Goal: Transaction & Acquisition: Purchase product/service

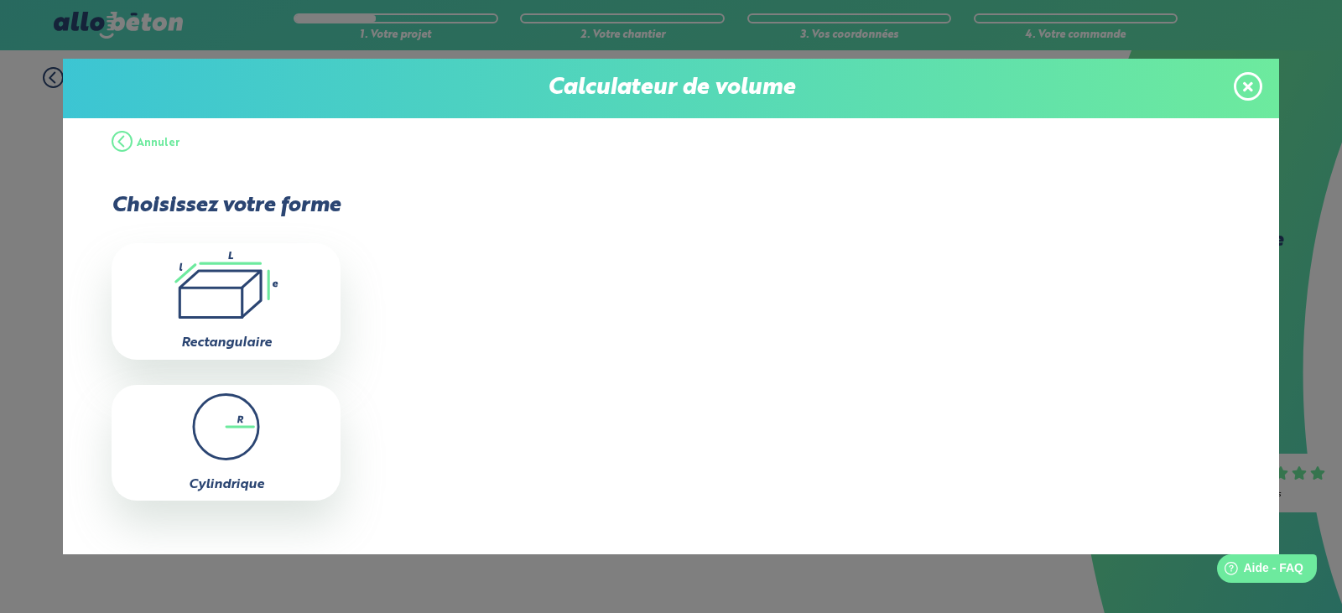
click at [236, 279] on icon ".icon-calc-rectanglea{fill:none;stroke-linecap:round;stroke-width:3px;stroke:#6…" at bounding box center [226, 285] width 212 height 67
type input "0"
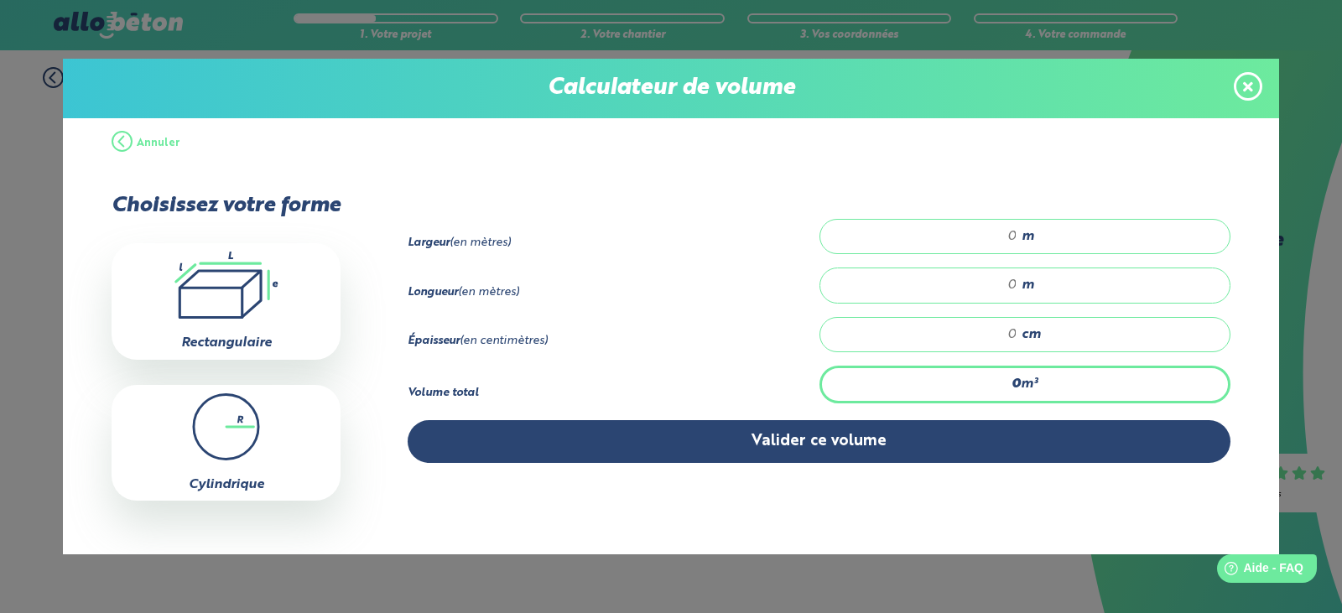
drag, startPoint x: 987, startPoint y: 236, endPoint x: 1027, endPoint y: 234, distance: 40.3
click at [1027, 234] on div "m" at bounding box center [1024, 236] width 411 height 35
drag, startPoint x: 989, startPoint y: 230, endPoint x: 1010, endPoint y: 225, distance: 21.6
click at [1010, 225] on div "27 m" at bounding box center [1024, 236] width 411 height 35
type input "0"
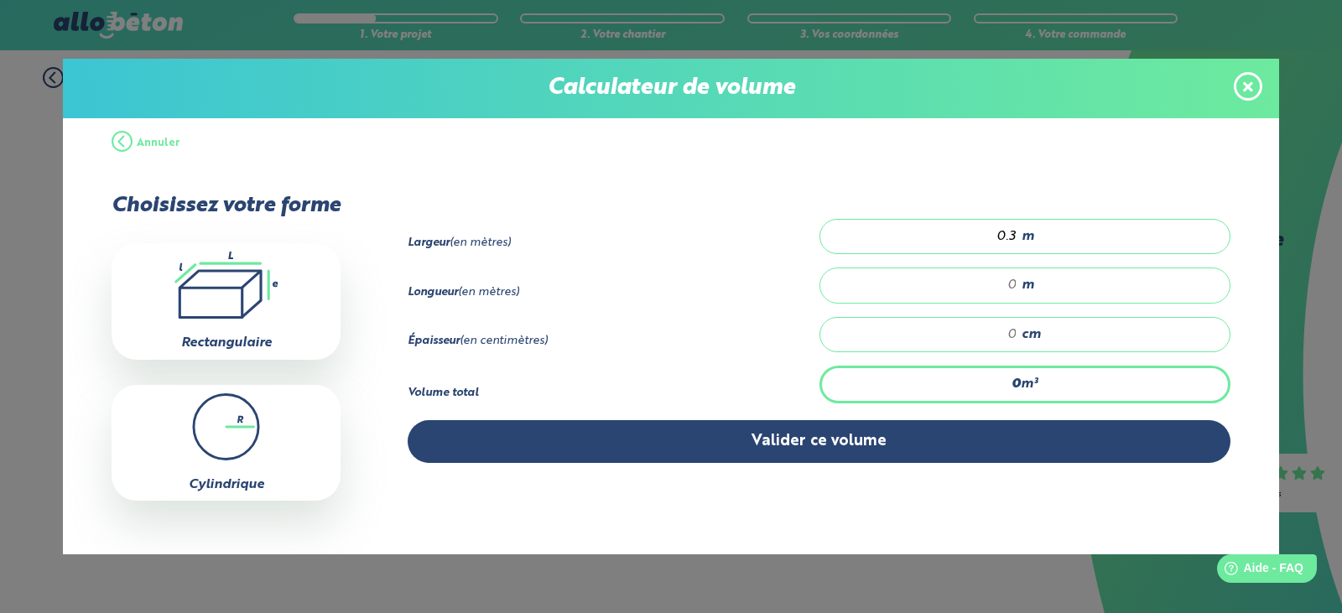
type input "0.3"
drag, startPoint x: 994, startPoint y: 289, endPoint x: 1024, endPoint y: 288, distance: 29.4
click at [1024, 288] on div "m" at bounding box center [1024, 284] width 411 height 35
type input "27"
drag, startPoint x: 992, startPoint y: 326, endPoint x: 1010, endPoint y: 330, distance: 17.9
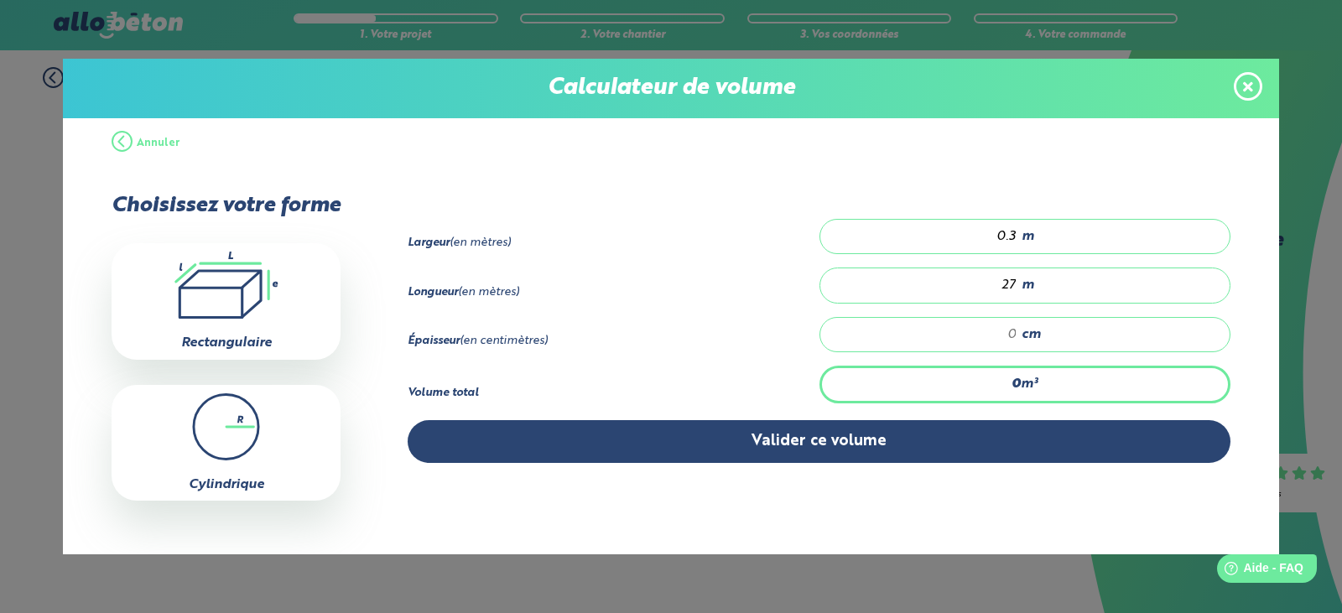
click at [1010, 330] on div "cm" at bounding box center [1024, 334] width 411 height 35
type input "0"
type input "0.0"
type input "0.004"
type input "0.05"
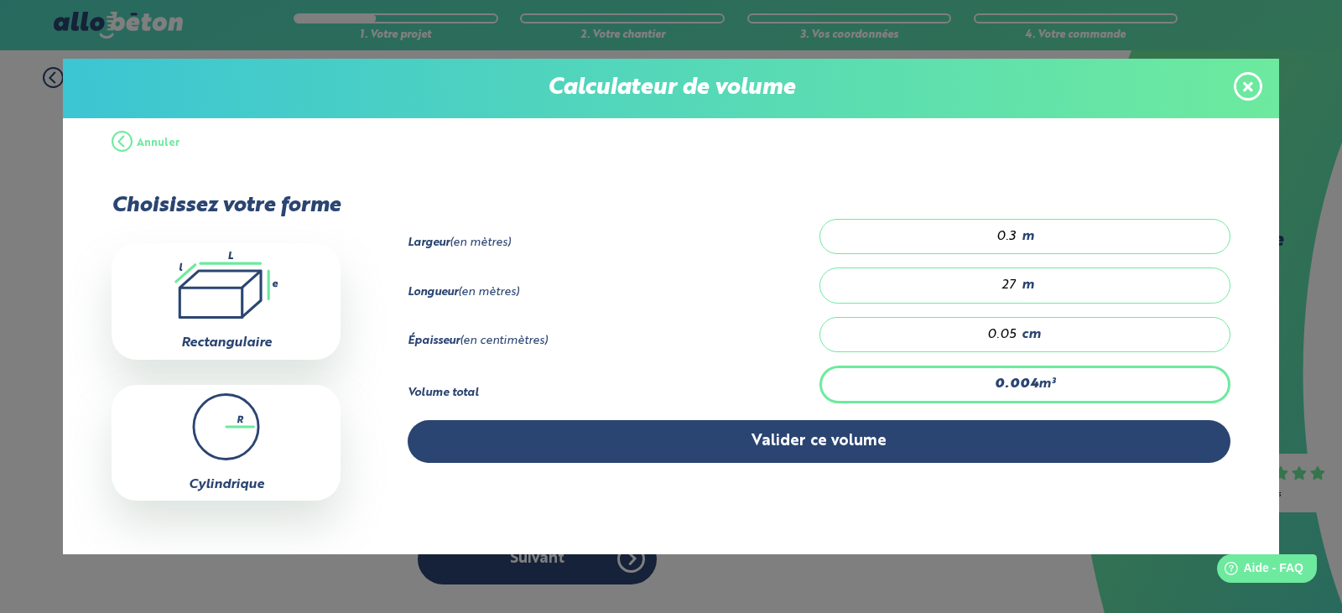
type input "0"
type input "0.0"
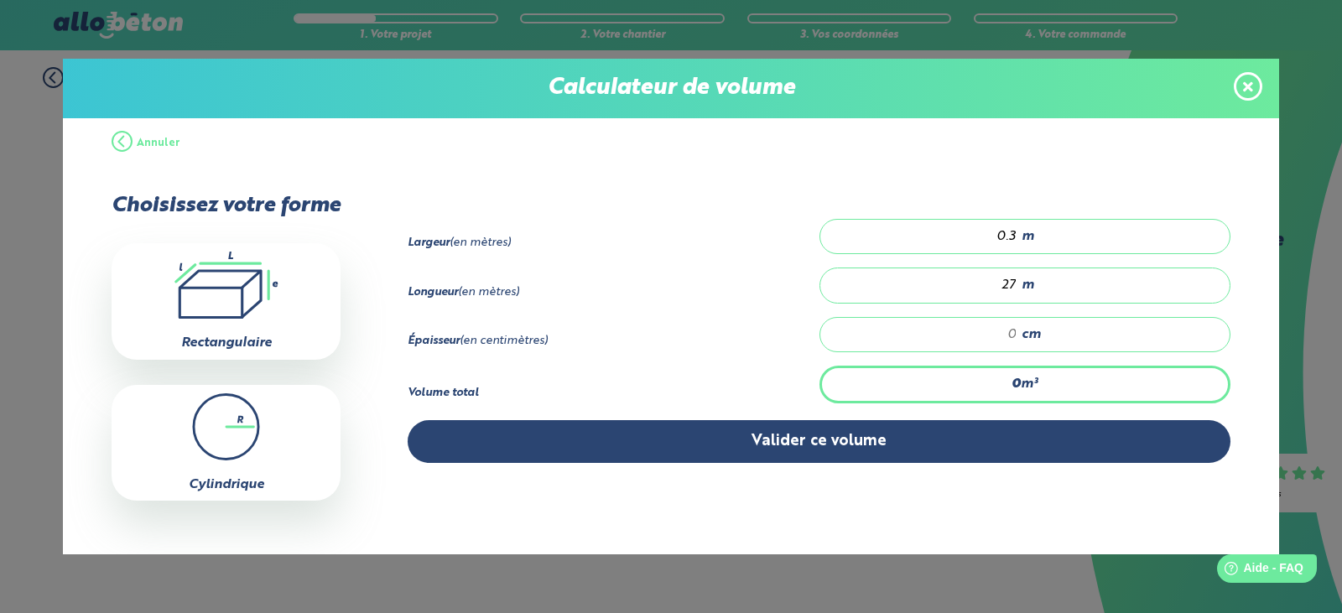
type input "0.024"
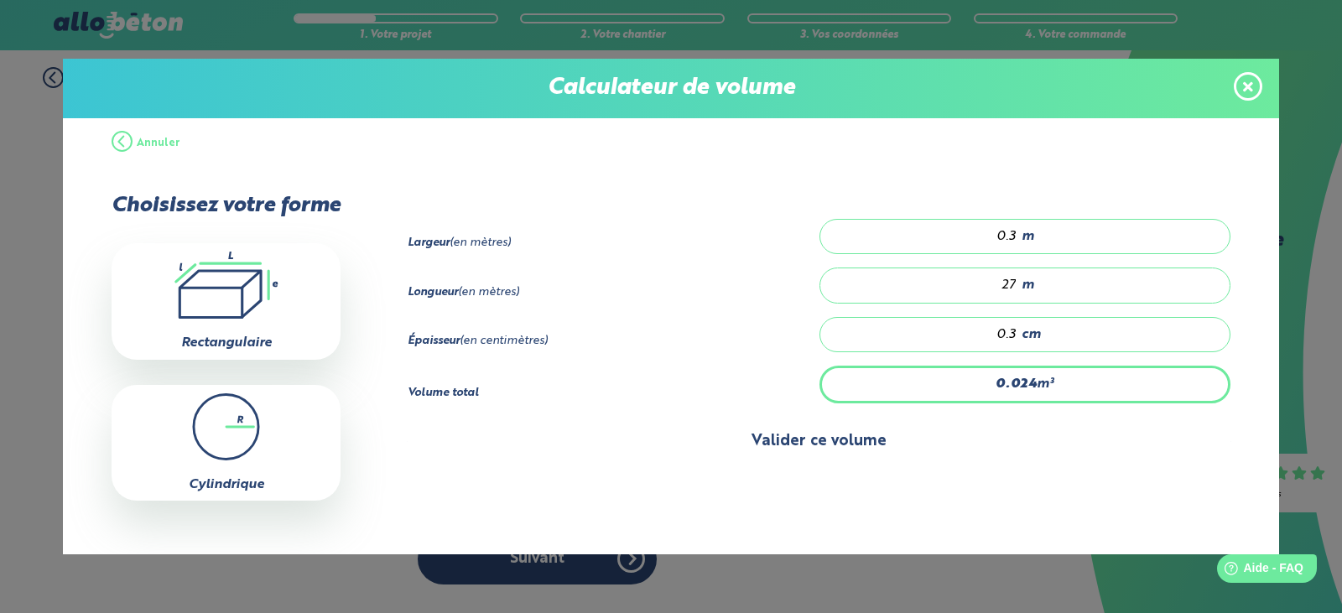
click at [878, 429] on button "Valider ce volume" at bounding box center [819, 441] width 823 height 43
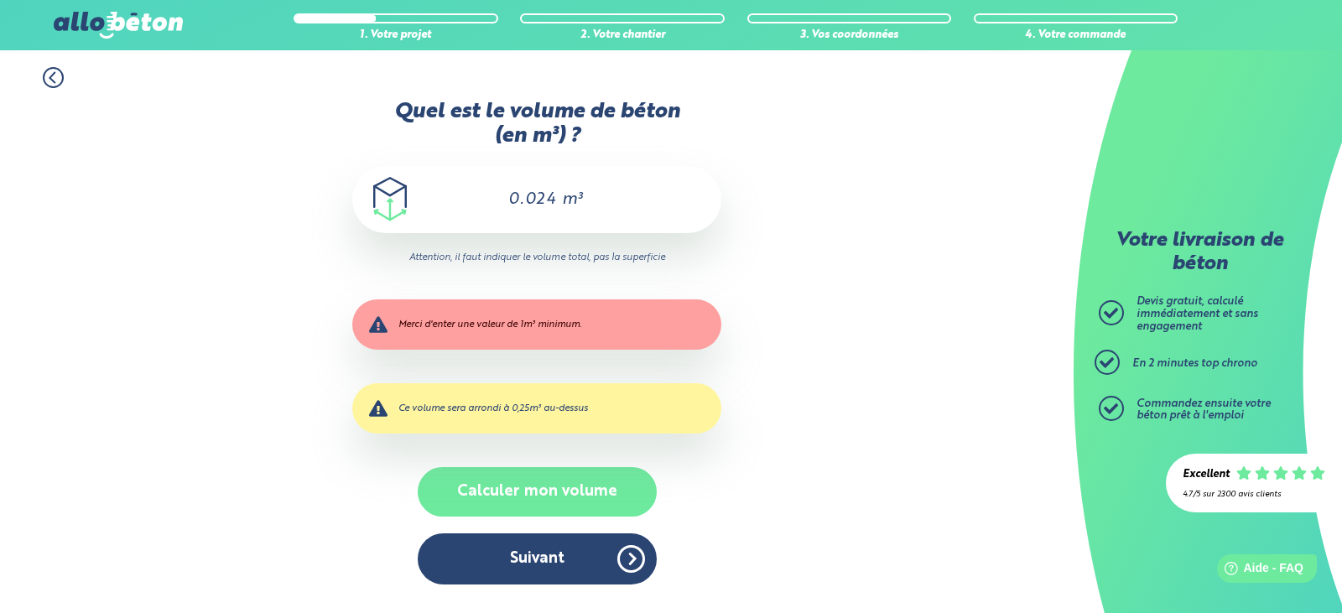
click at [592, 479] on button "Calculer mon volume" at bounding box center [537, 491] width 239 height 49
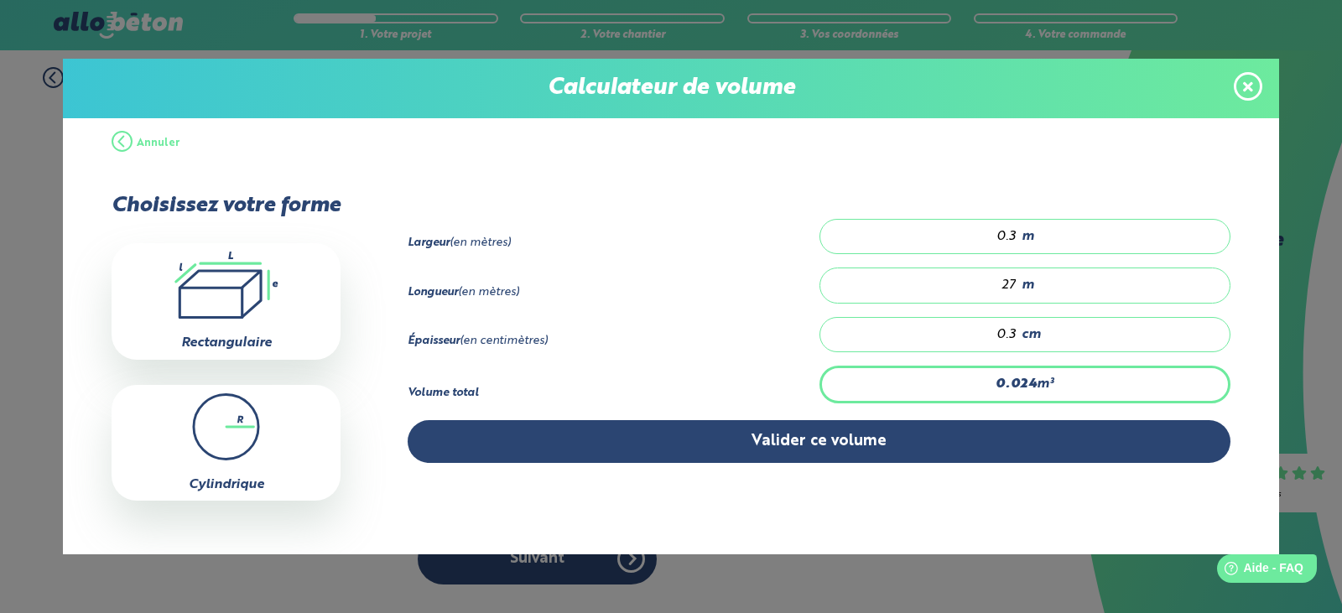
click at [1006, 334] on input "0.3" at bounding box center [927, 334] width 180 height 17
type input "0.30"
click at [808, 324] on div "Épaisseur (en centimètres) 0.30 cm" at bounding box center [819, 341] width 823 height 49
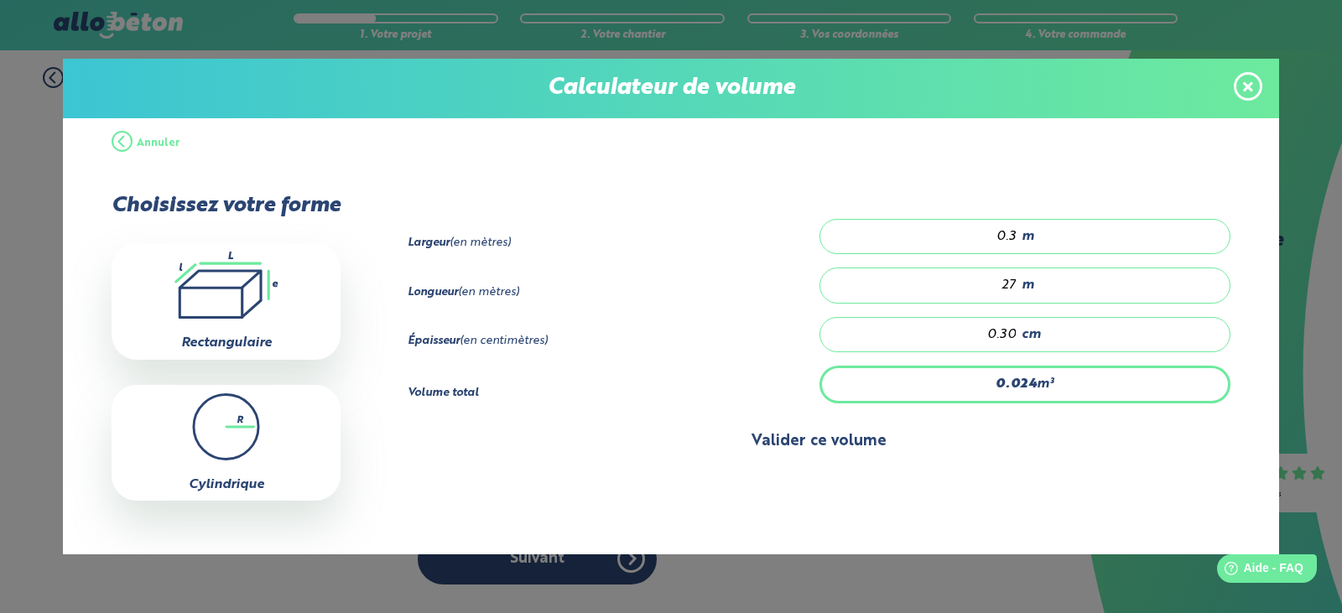
click at [793, 433] on button "Valider ce volume" at bounding box center [819, 441] width 823 height 43
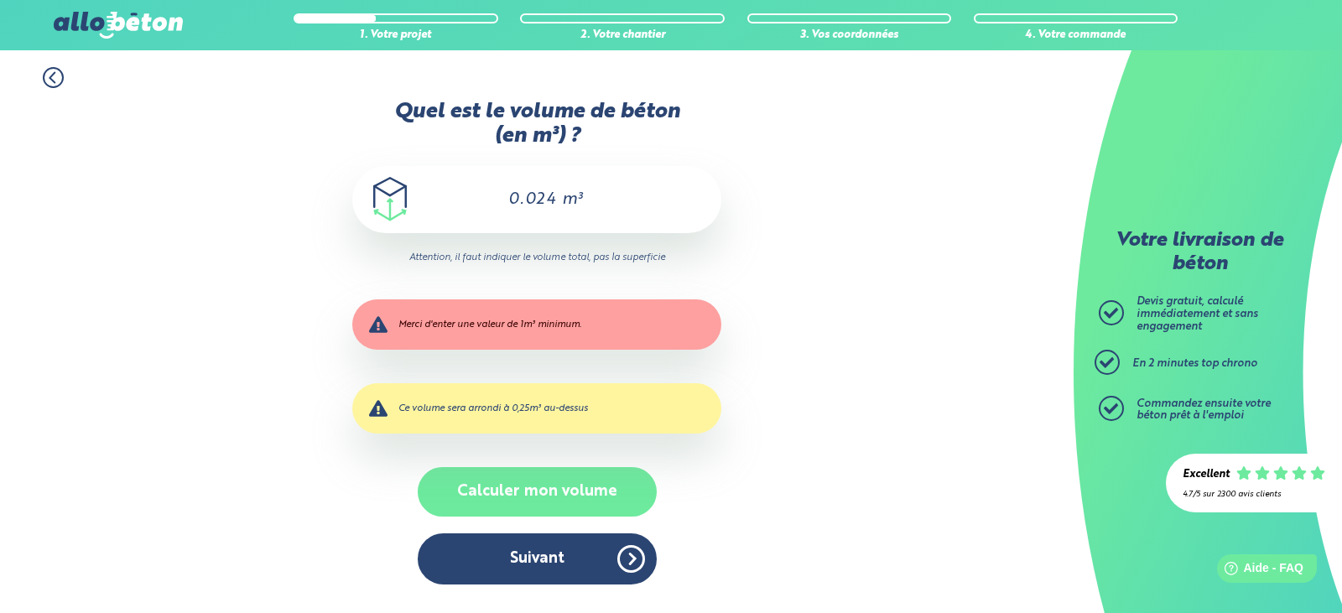
click at [558, 484] on button "Calculer mon volume" at bounding box center [537, 491] width 239 height 49
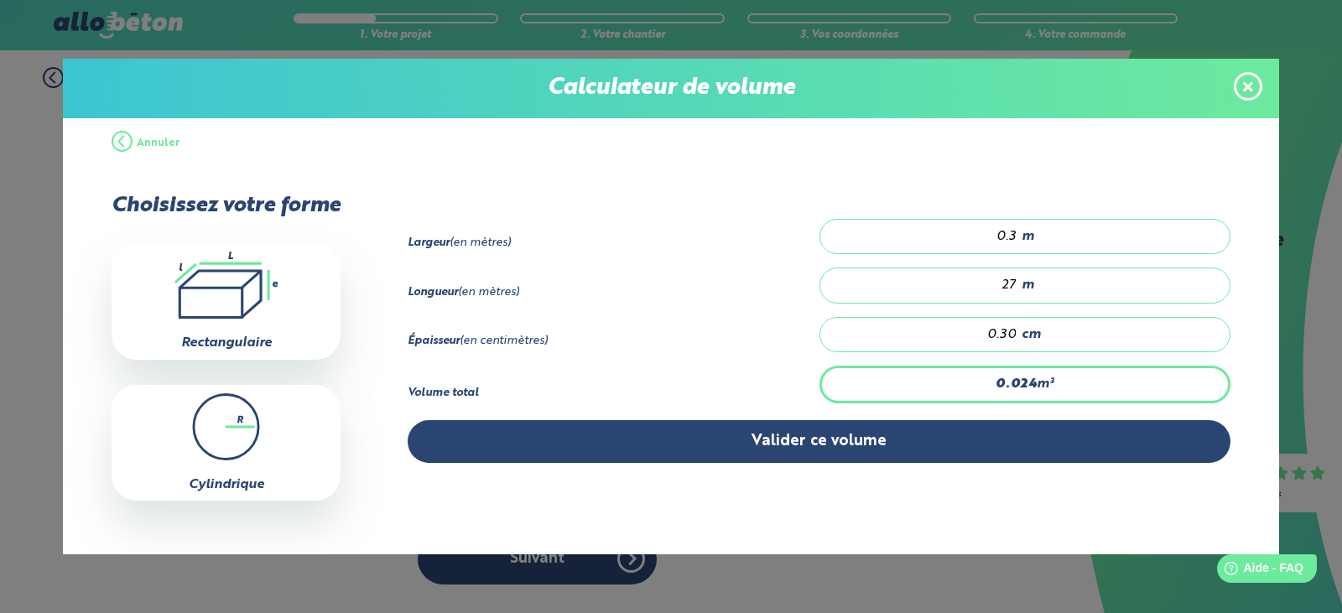
click at [996, 331] on input "0.30" at bounding box center [927, 334] width 180 height 17
click at [257, 274] on icon ".icon-calc-rectanglea{fill:none;stroke-linecap:round;stroke-width:3px;stroke:#6…" at bounding box center [226, 285] width 212 height 67
click at [211, 413] on circle at bounding box center [226, 426] width 65 height 65
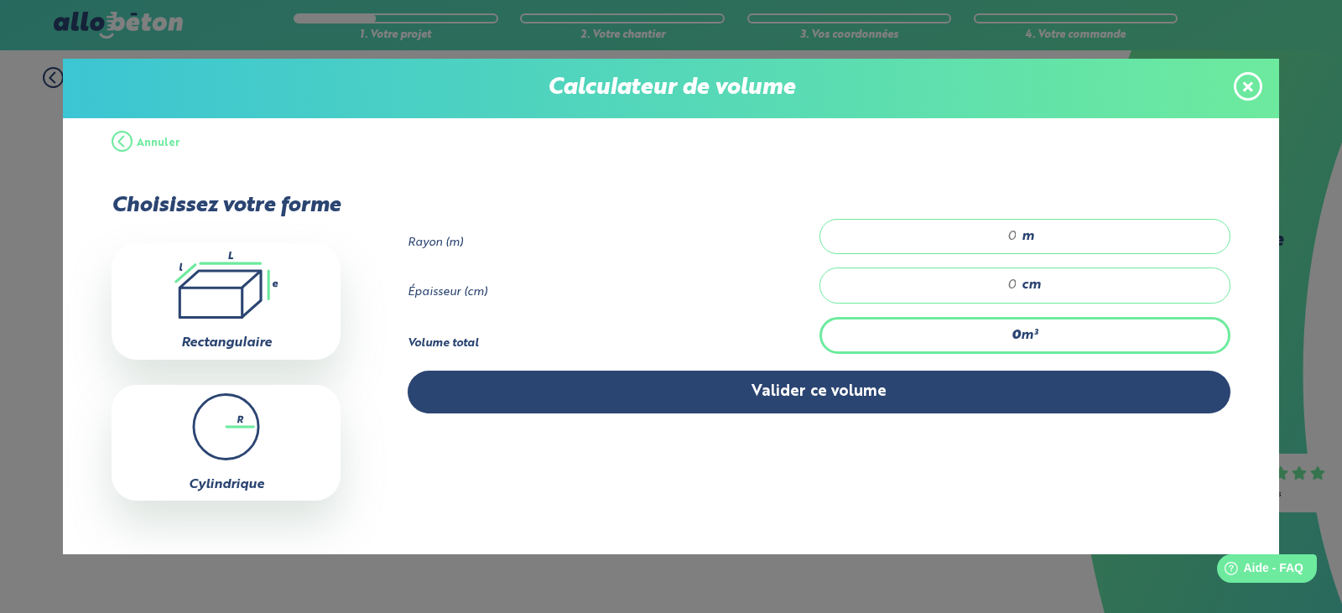
drag, startPoint x: 240, startPoint y: 305, endPoint x: 573, endPoint y: 281, distance: 333.8
click at [239, 305] on icon ".icon-calc-rectanglea{fill:none;stroke-linecap:round;stroke-width:3px;stroke:#6…" at bounding box center [226, 285] width 212 height 67
type input "0.024"
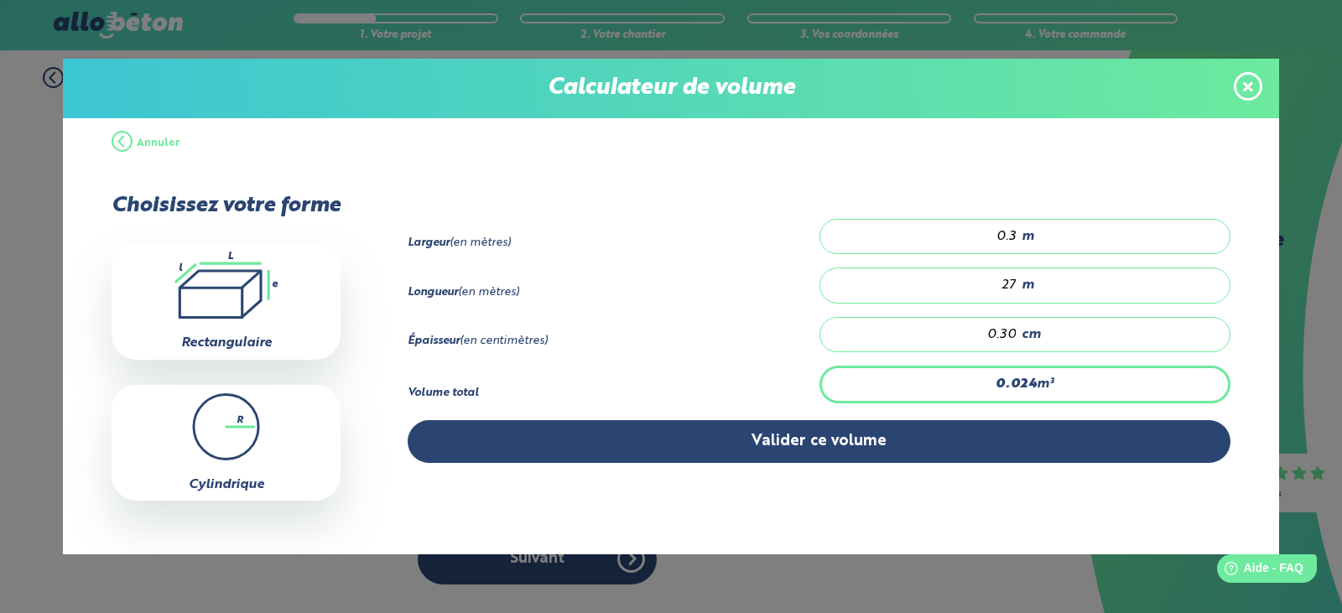
click at [990, 330] on input "0.30" at bounding box center [927, 334] width 180 height 17
drag, startPoint x: 1031, startPoint y: 386, endPoint x: 988, endPoint y: 382, distance: 43.7
click at [988, 382] on div "0.024 m³" at bounding box center [1024, 384] width 411 height 37
click at [837, 333] on input "0.30" at bounding box center [927, 334] width 180 height 17
drag, startPoint x: 1247, startPoint y: 84, endPoint x: 1233, endPoint y: 92, distance: 16.5
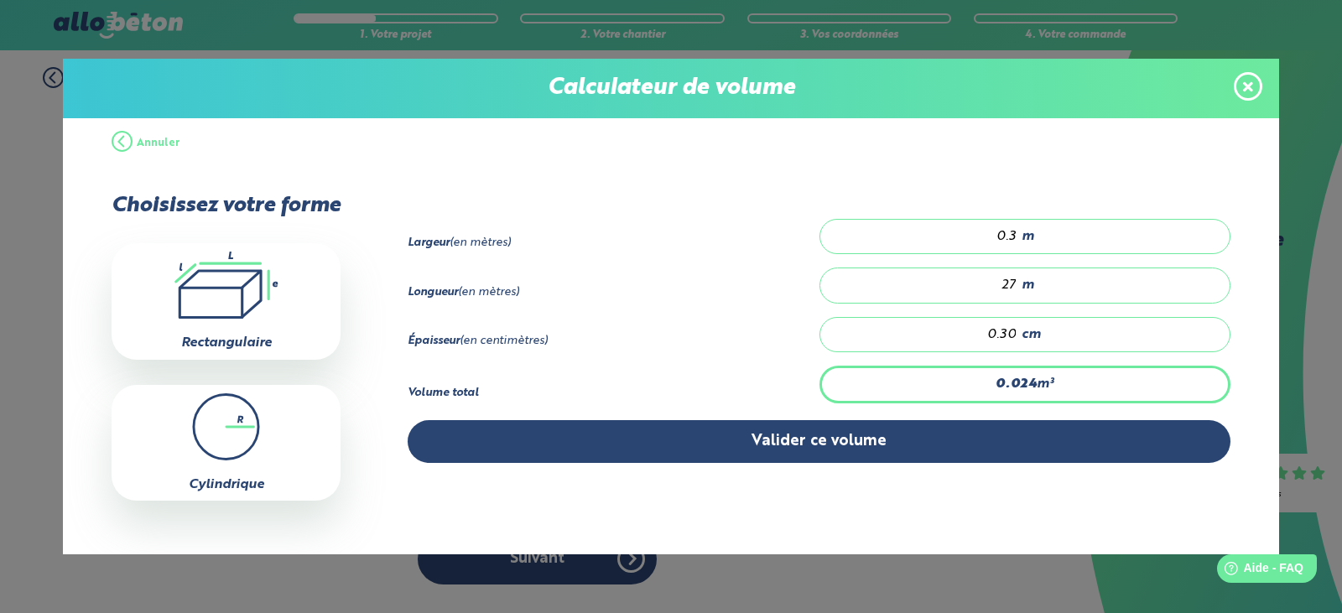
click at [1248, 84] on icon at bounding box center [1248, 87] width 10 height 14
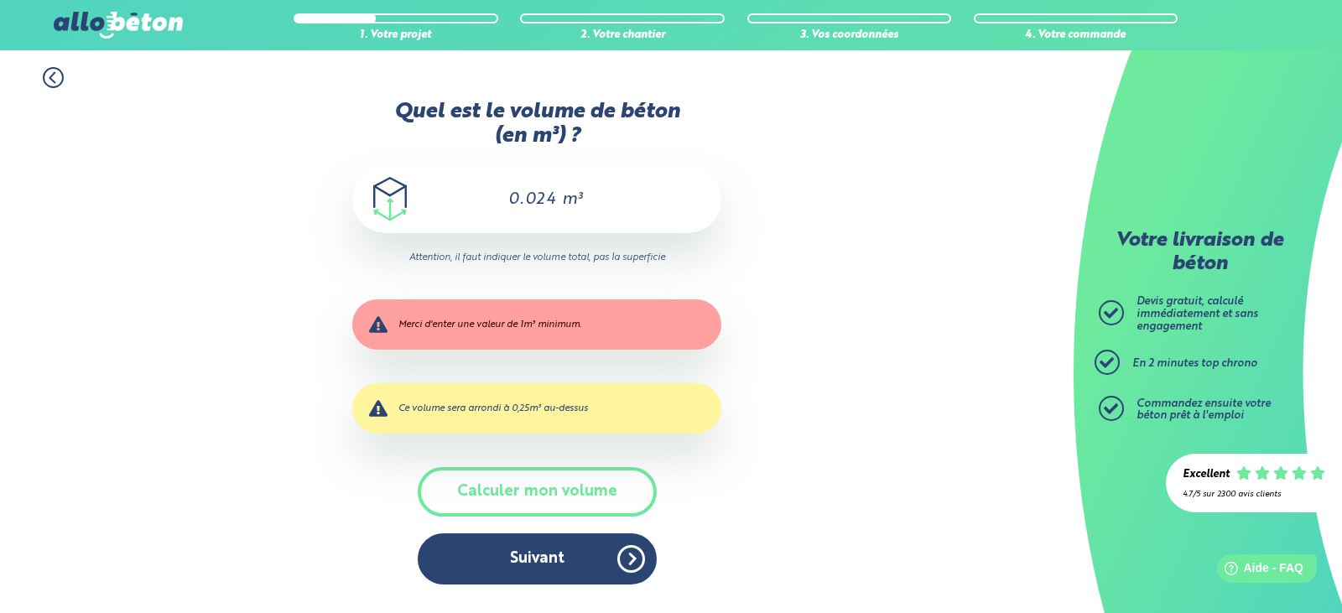
click at [46, 75] on icon at bounding box center [53, 77] width 21 height 21
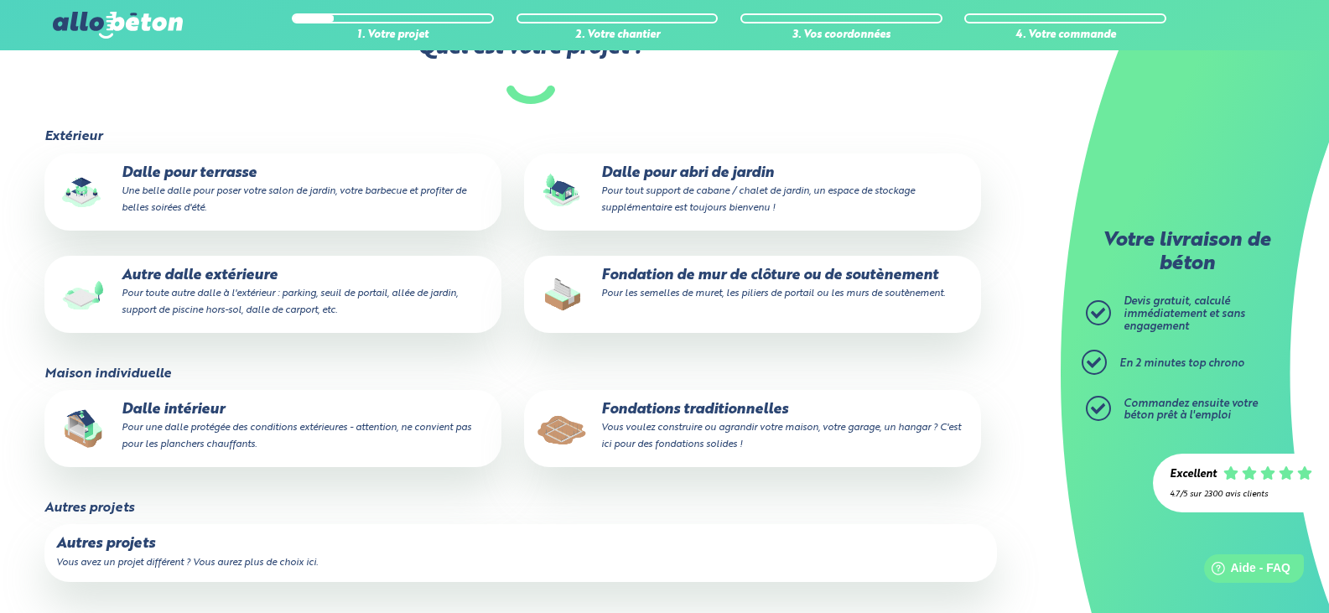
scroll to position [178, 0]
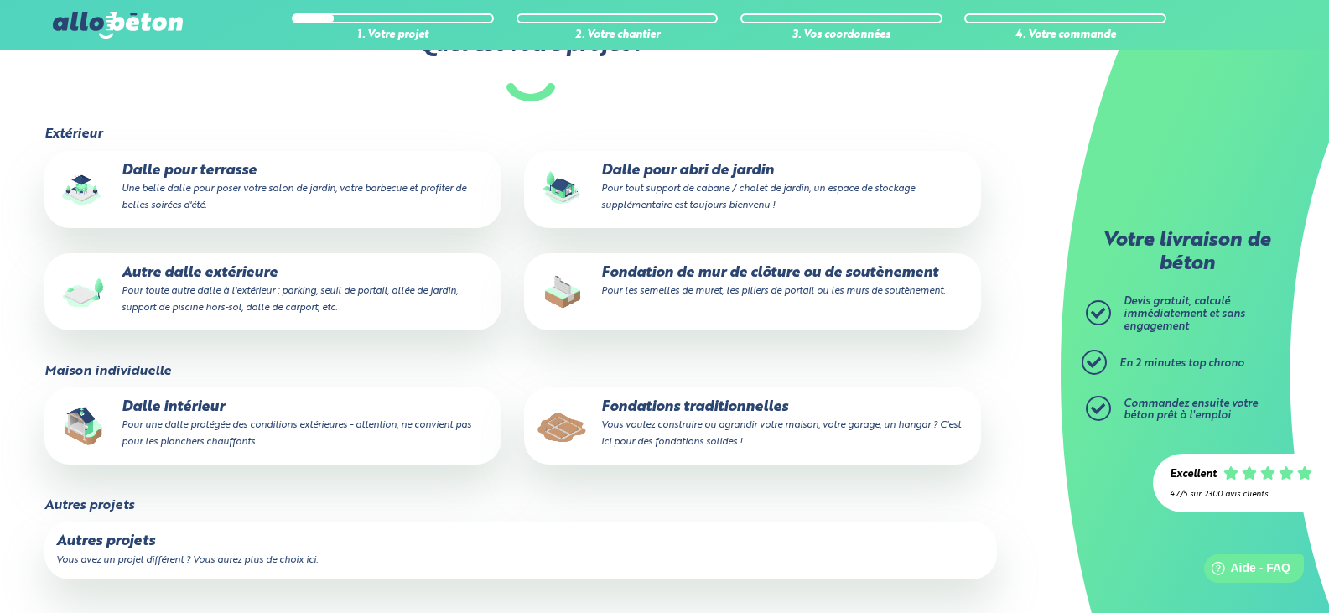
click at [691, 413] on p "Fondations traditionnelles Vous voulez construire ou agrandir votre maison, vot…" at bounding box center [752, 424] width 433 height 51
click at [0, 0] on input "Fondations traditionnelles Vous voulez construire ou agrandir votre maison, vot…" at bounding box center [0, 0] width 0 height 0
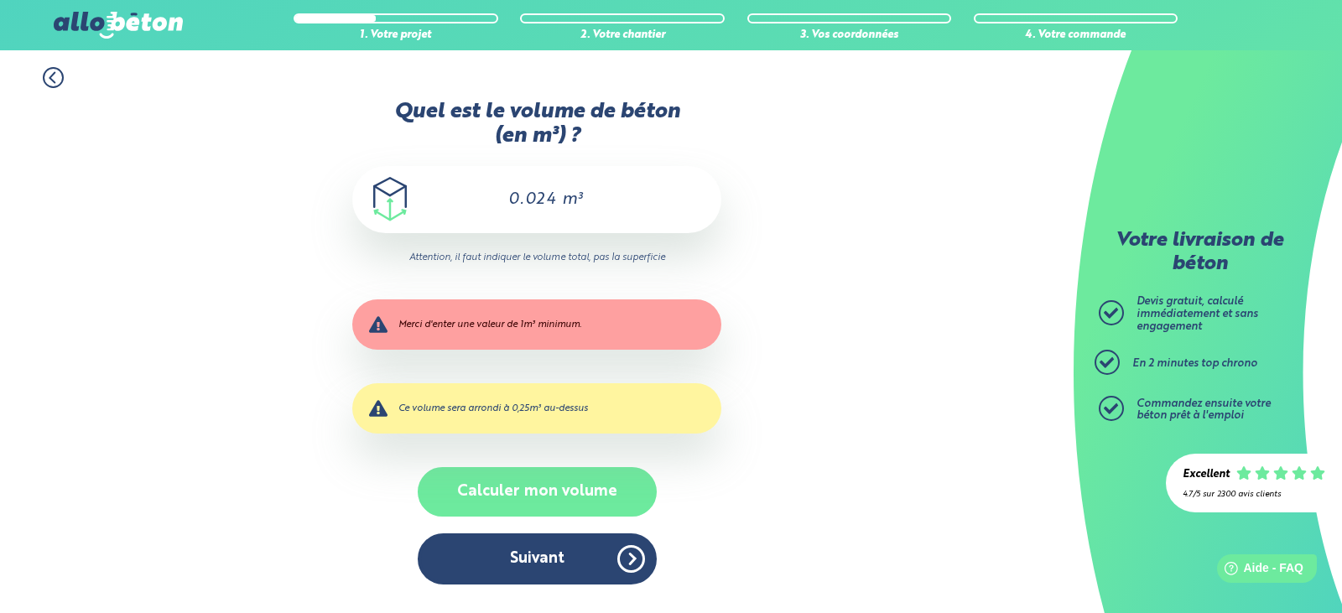
click at [517, 479] on button "Calculer mon volume" at bounding box center [537, 491] width 239 height 49
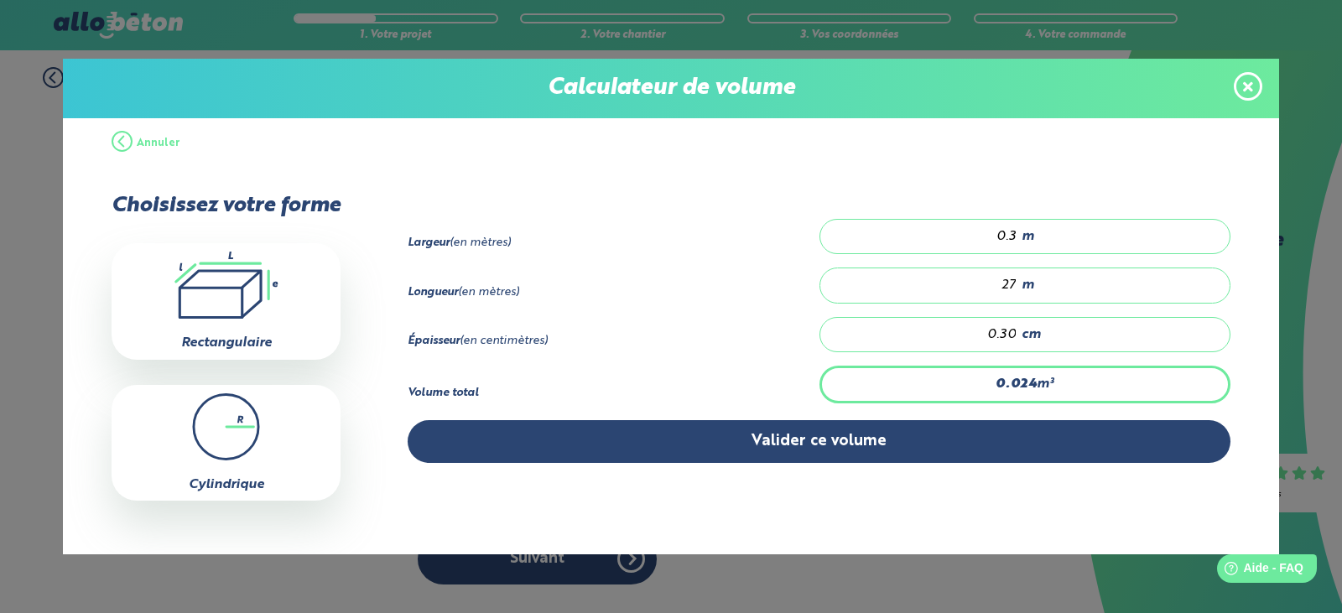
drag, startPoint x: 993, startPoint y: 330, endPoint x: 1006, endPoint y: 335, distance: 14.3
click at [1006, 335] on input "0.30" at bounding box center [927, 334] width 180 height 17
type input "0.30"
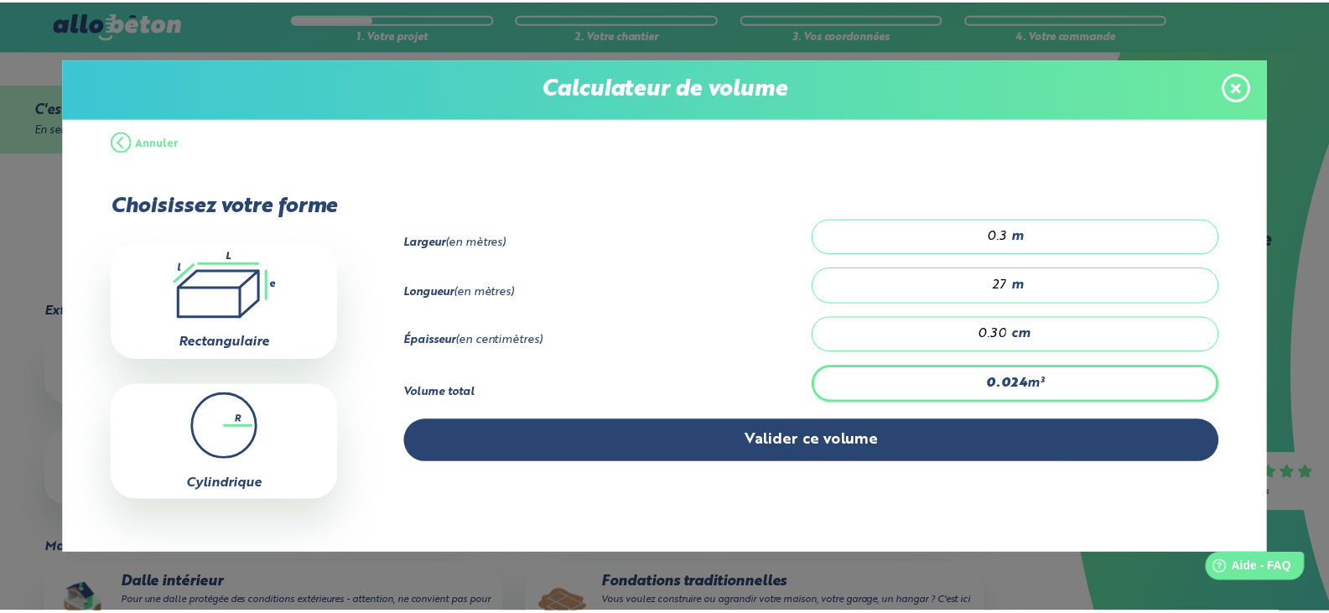
scroll to position [178, 0]
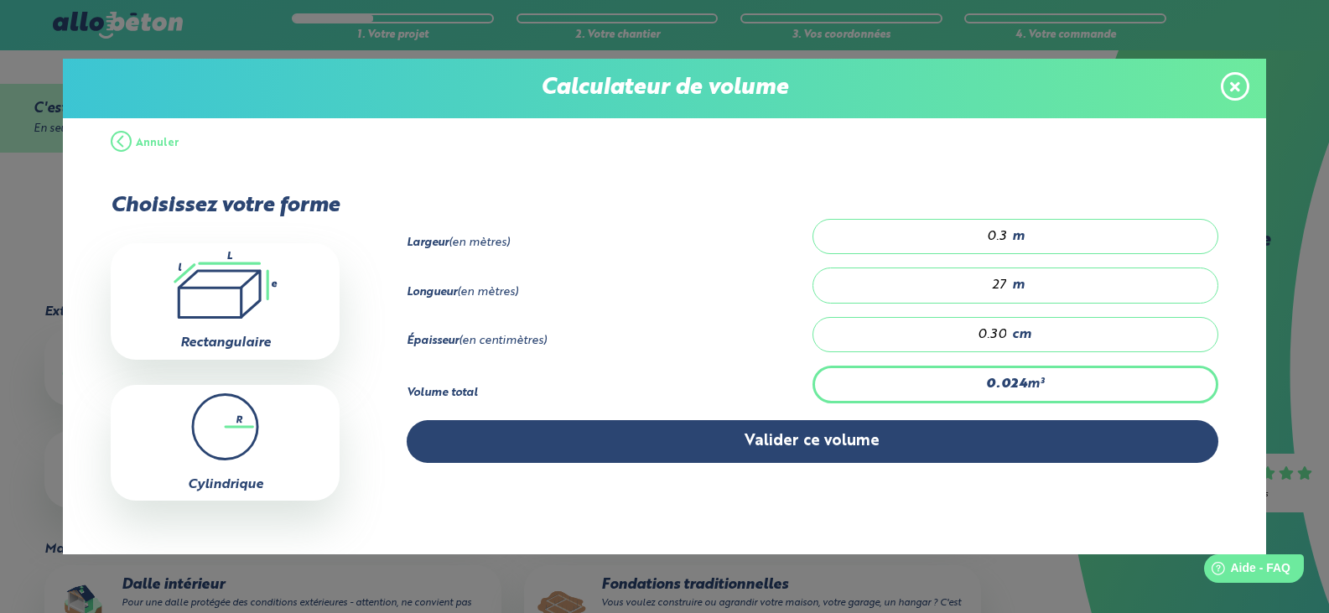
click at [1242, 91] on span at bounding box center [1235, 86] width 29 height 29
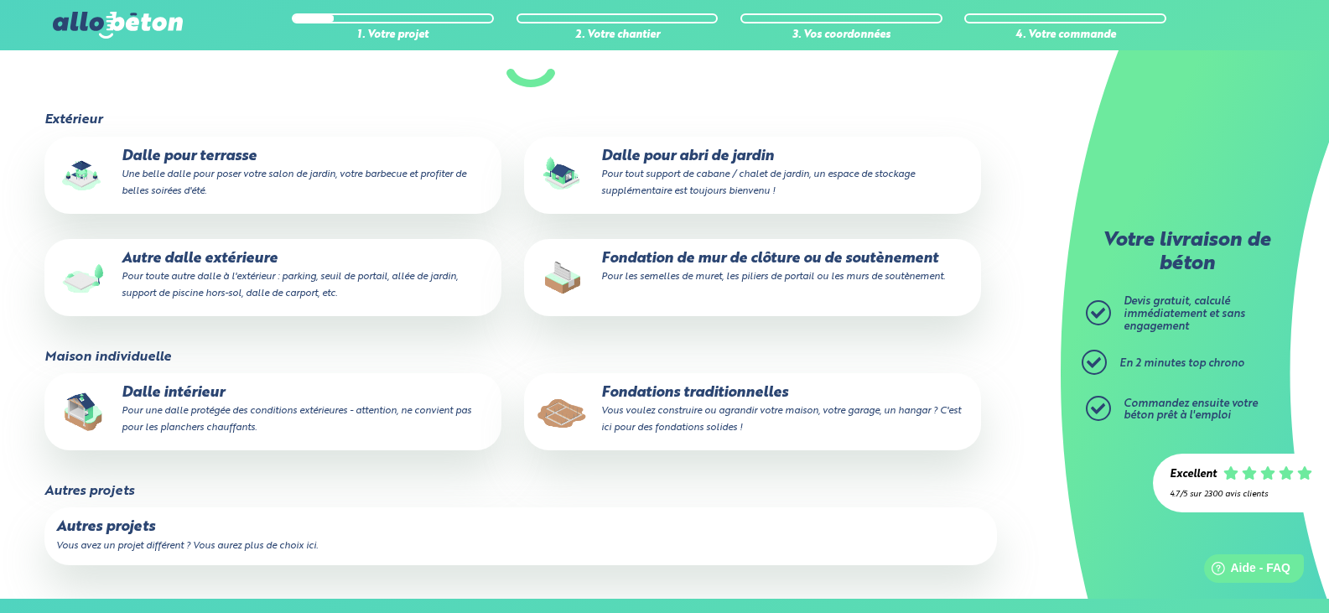
scroll to position [252, 0]
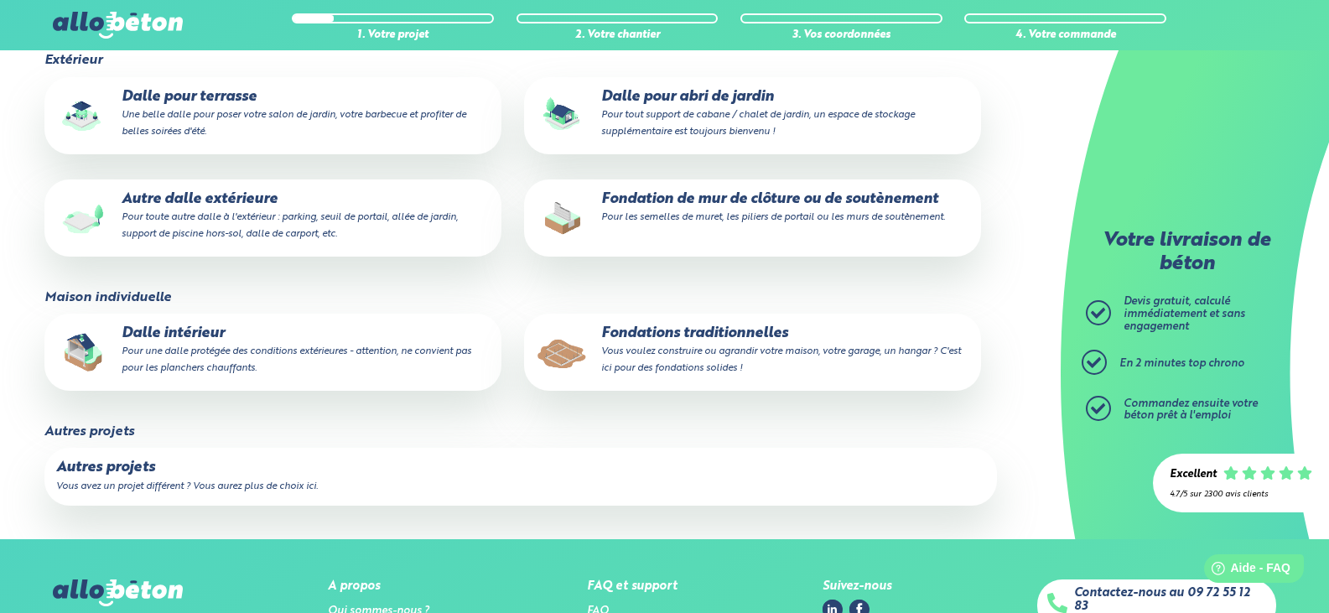
click at [690, 355] on small "Vous voulez construire ou agrandir votre maison, votre garage, un hangar ? C'es…" at bounding box center [781, 359] width 360 height 27
click at [0, 0] on input "Fondations traditionnelles Vous voulez construire ou agrandir votre maison, vot…" at bounding box center [0, 0] width 0 height 0
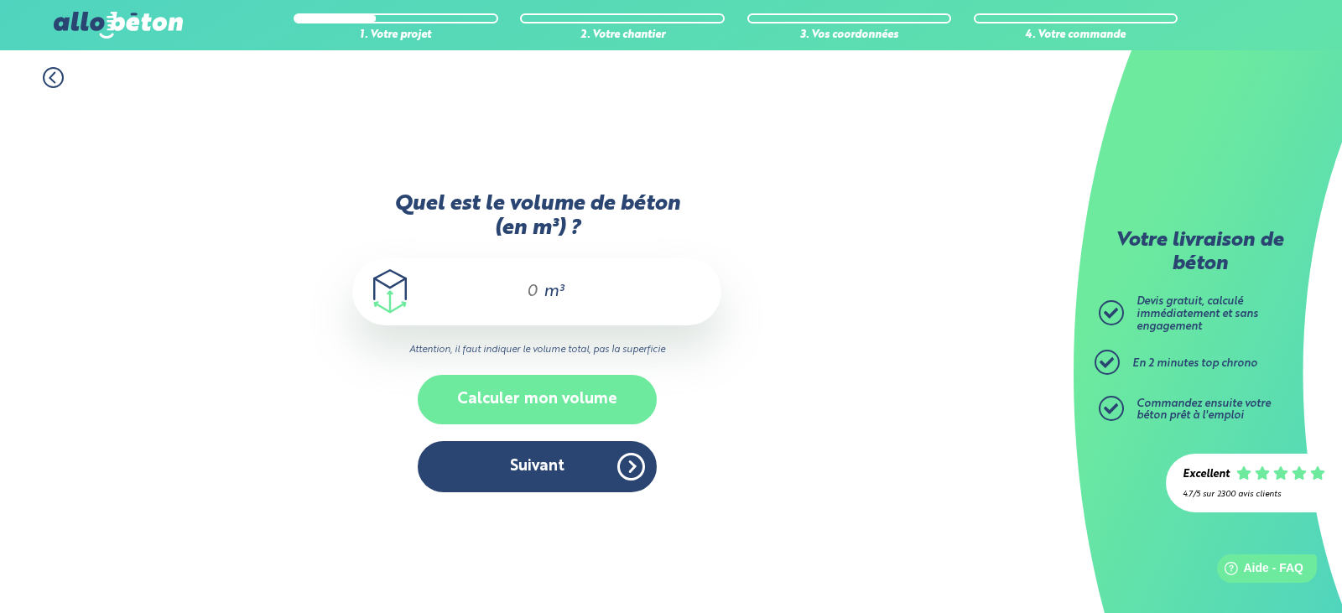
click at [503, 387] on button "Calculer mon volume" at bounding box center [537, 399] width 239 height 49
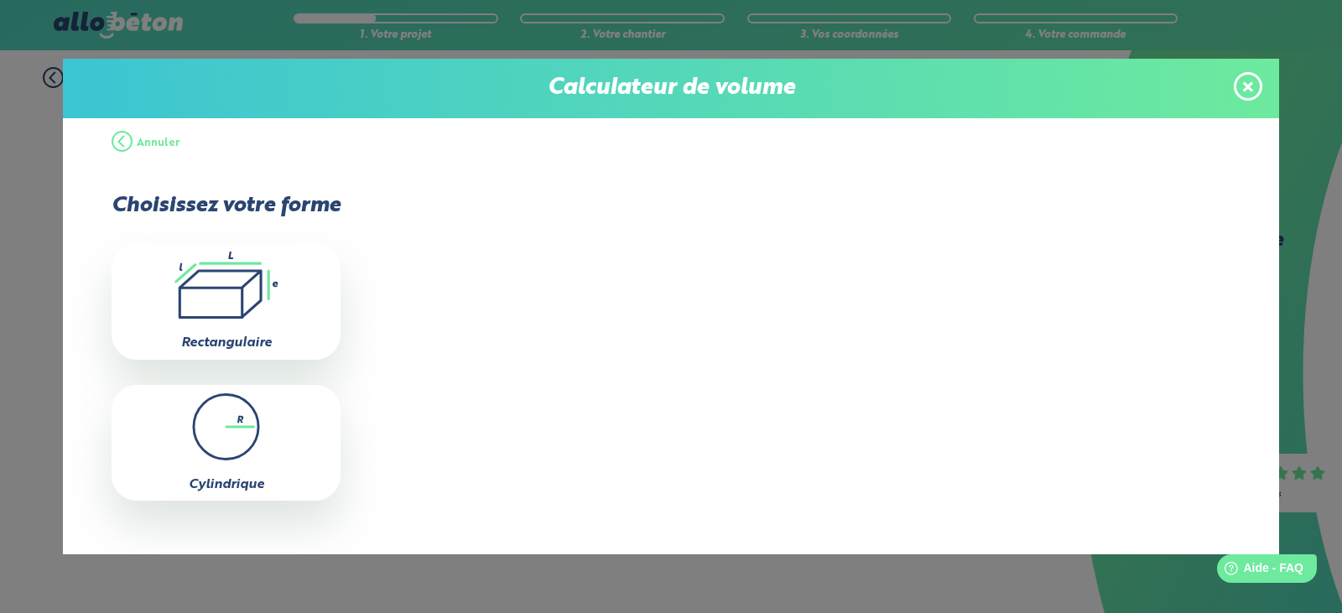
click at [1245, 84] on icon at bounding box center [1248, 86] width 10 height 10
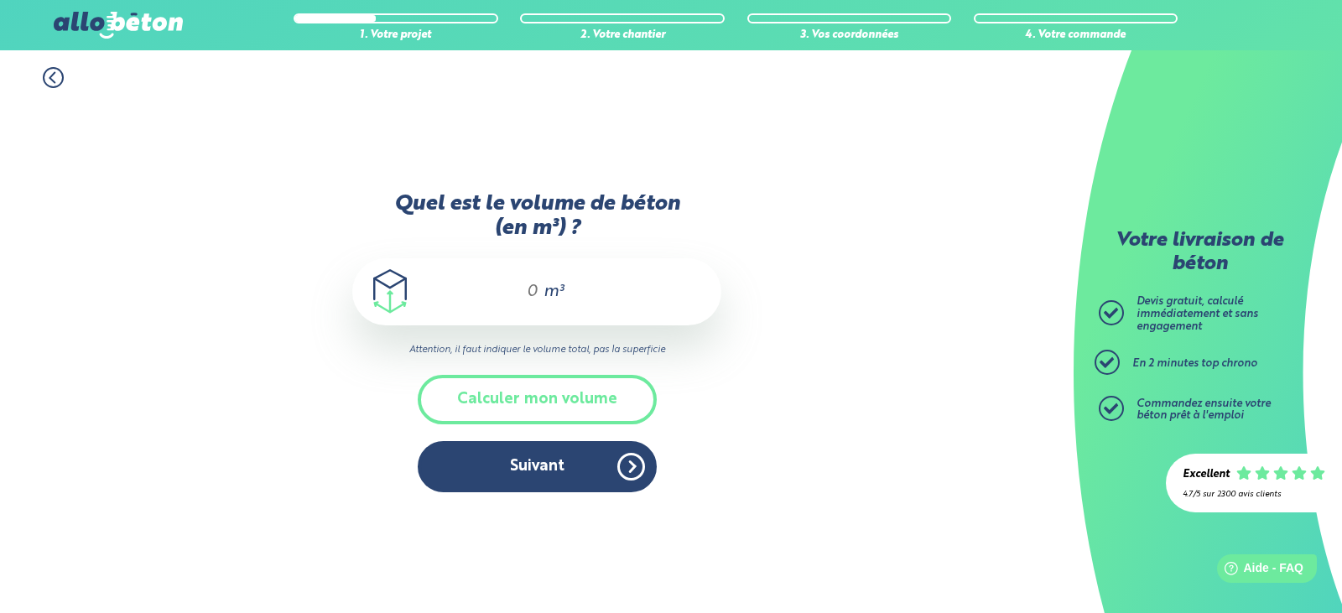
drag, startPoint x: 522, startPoint y: 293, endPoint x: 550, endPoint y: 293, distance: 27.7
click at [550, 293] on div "m³" at bounding box center [536, 291] width 369 height 67
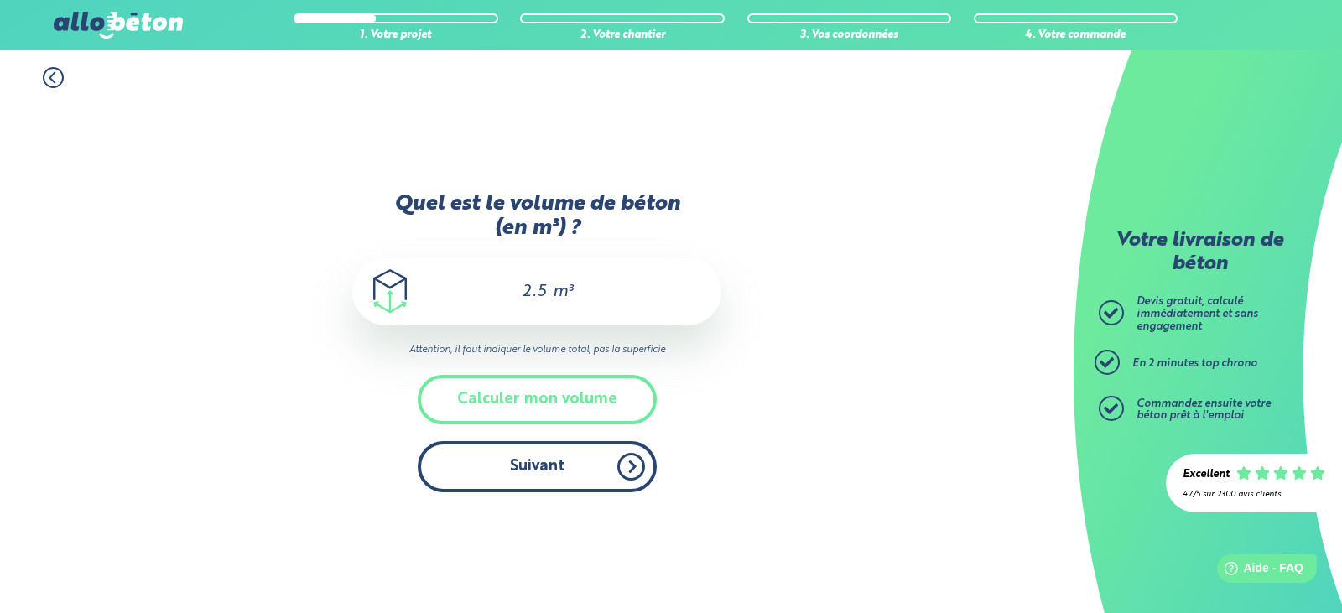
type input "2.5"
click at [566, 466] on button "Suivant" at bounding box center [537, 466] width 239 height 51
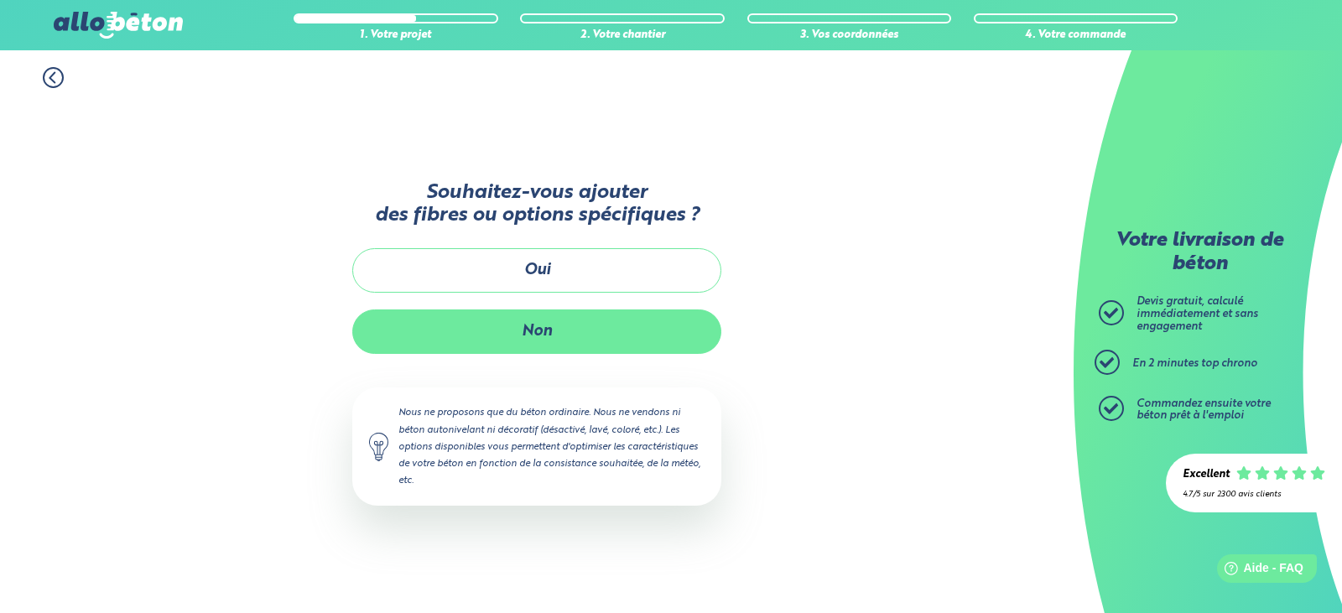
click at [568, 329] on button "Non" at bounding box center [536, 331] width 369 height 44
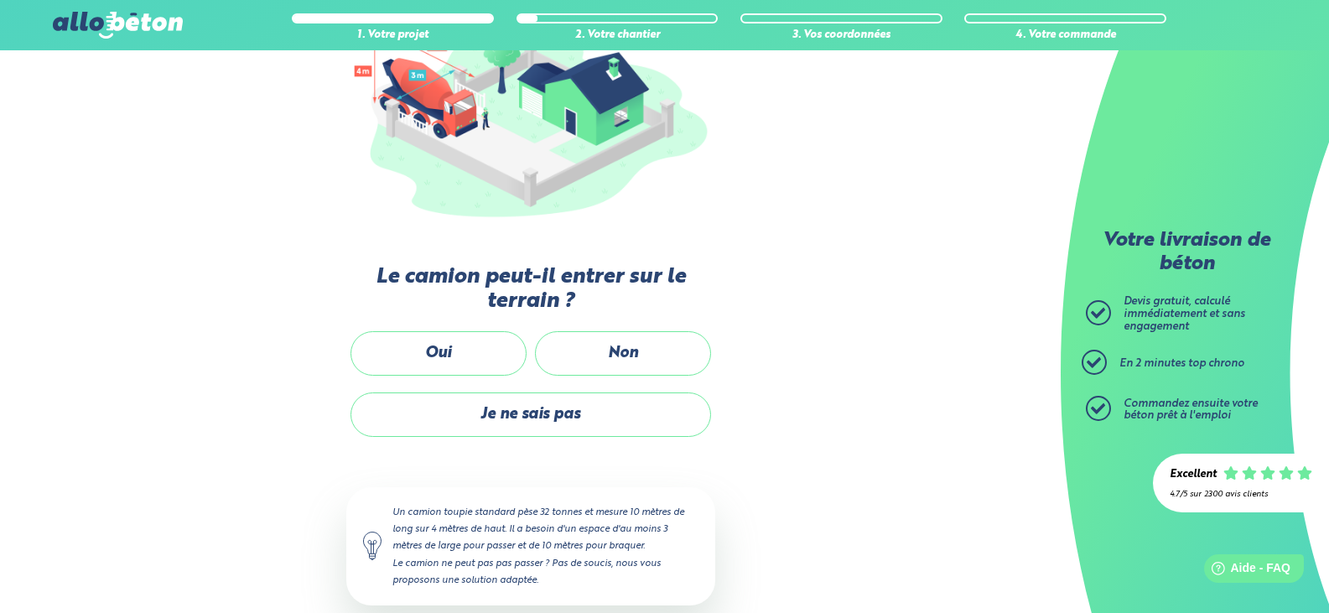
scroll to position [252, 0]
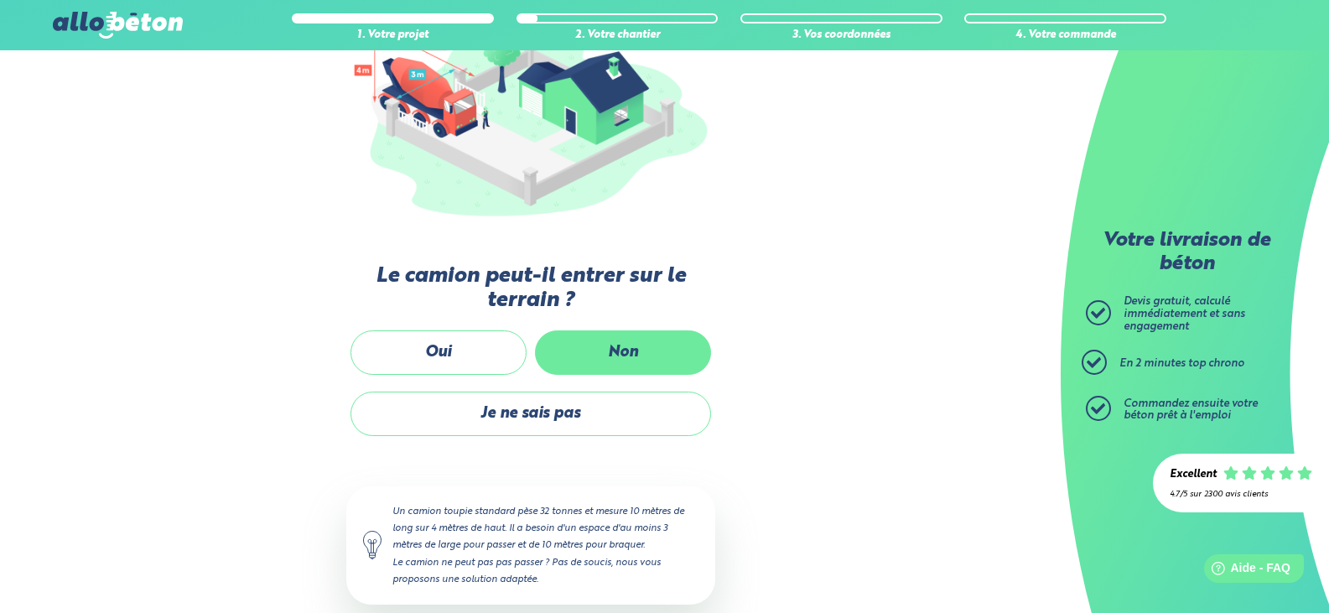
click at [585, 340] on label "Non" at bounding box center [623, 352] width 176 height 44
click at [0, 0] on input "Non" at bounding box center [0, 0] width 0 height 0
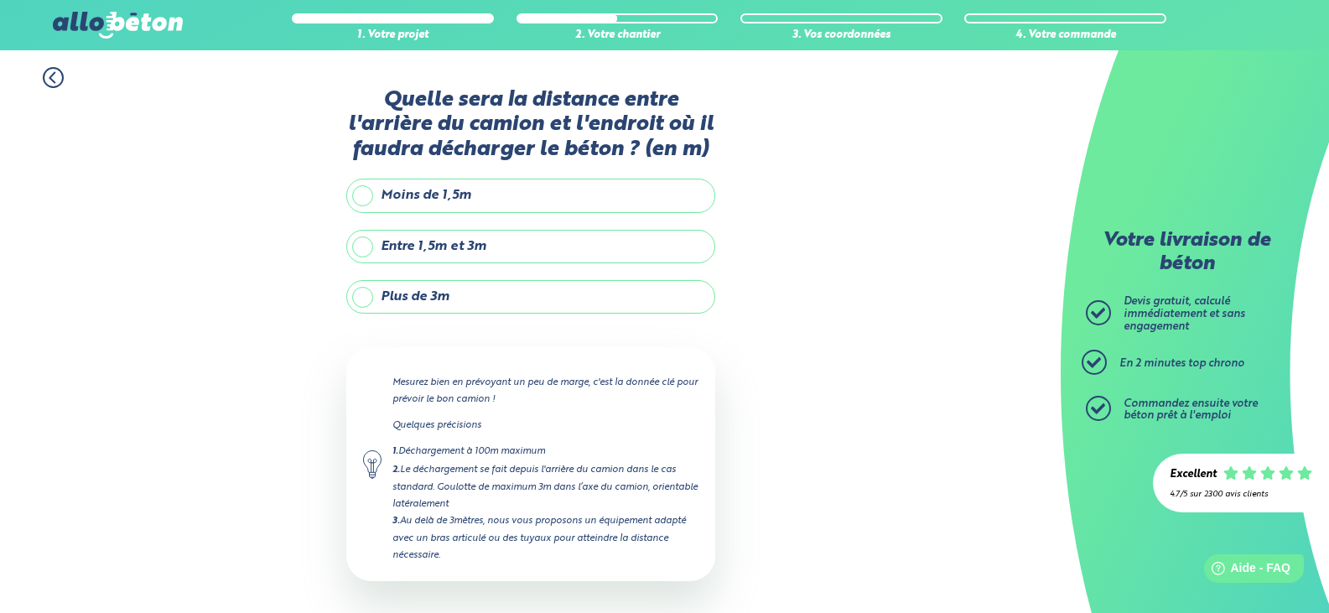
click at [410, 293] on label "Plus de 3m" at bounding box center [530, 297] width 369 height 34
click at [0, 0] on input "Plus de 3m" at bounding box center [0, 0] width 0 height 0
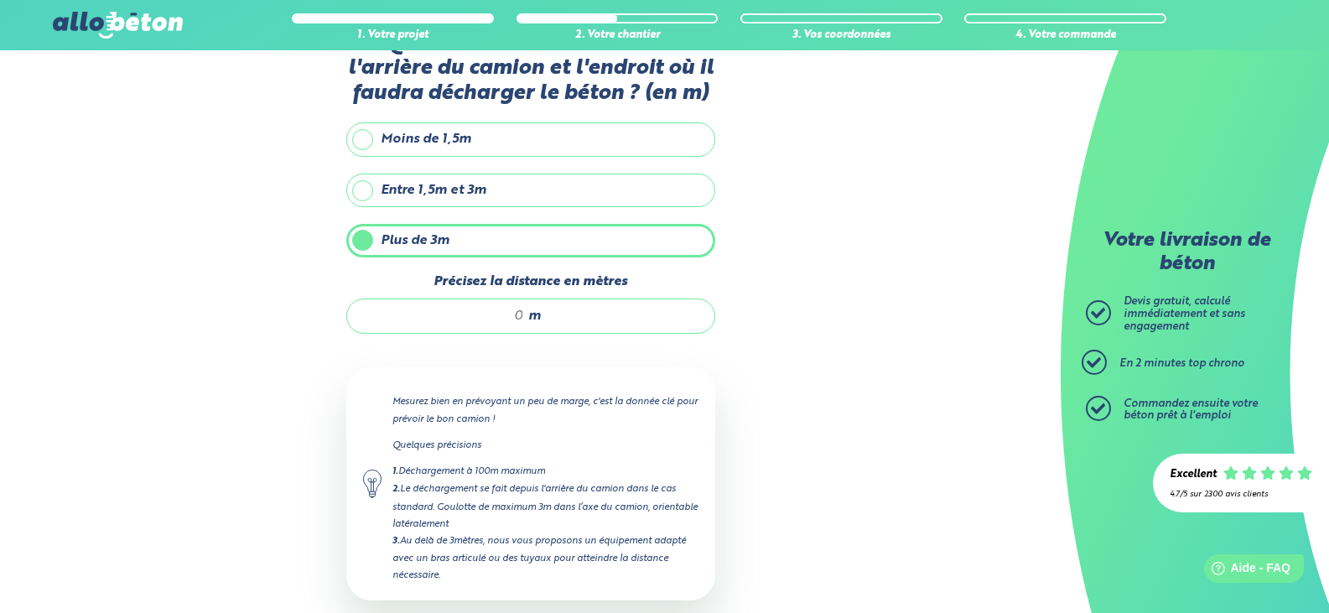
scroll to position [84, 0]
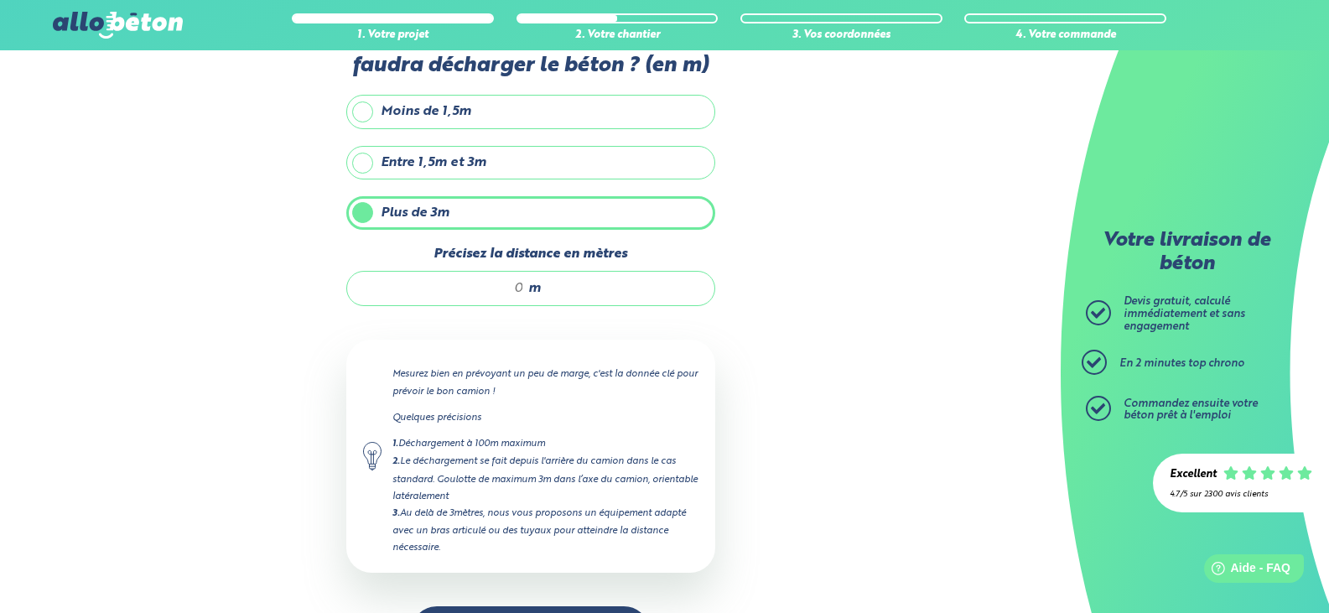
drag, startPoint x: 505, startPoint y: 283, endPoint x: 526, endPoint y: 288, distance: 21.6
click at [526, 288] on div "m" at bounding box center [530, 288] width 369 height 35
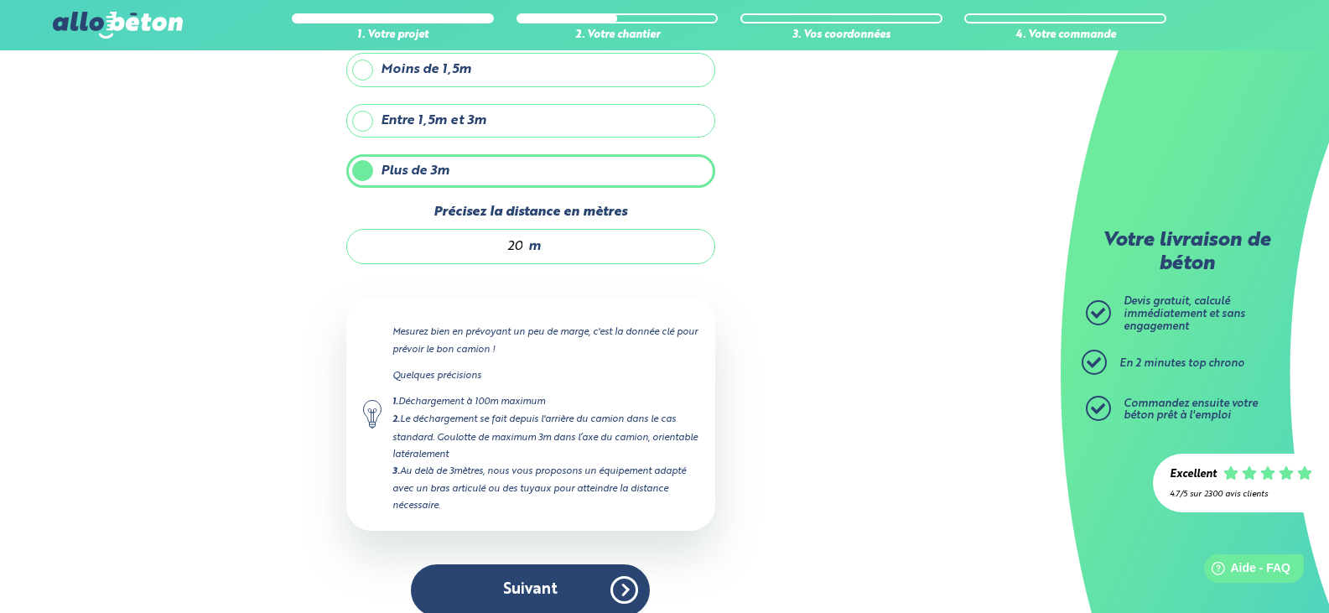
scroll to position [146, 0]
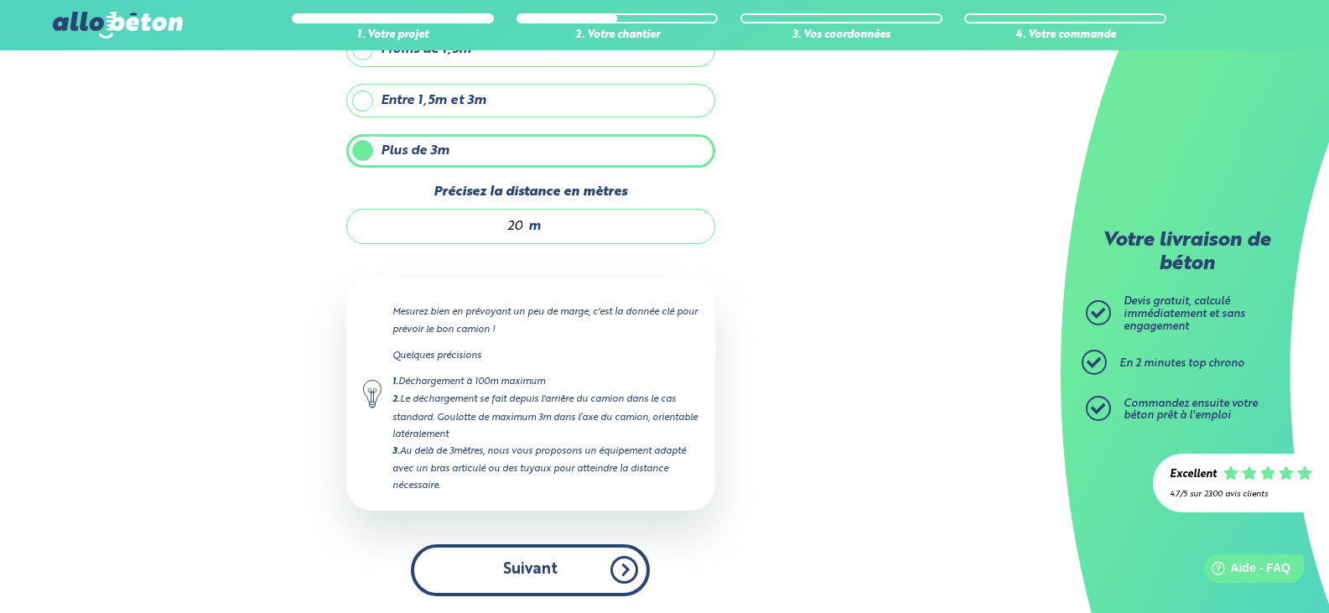
type input "20"
click at [496, 561] on button "Suivant" at bounding box center [530, 569] width 239 height 51
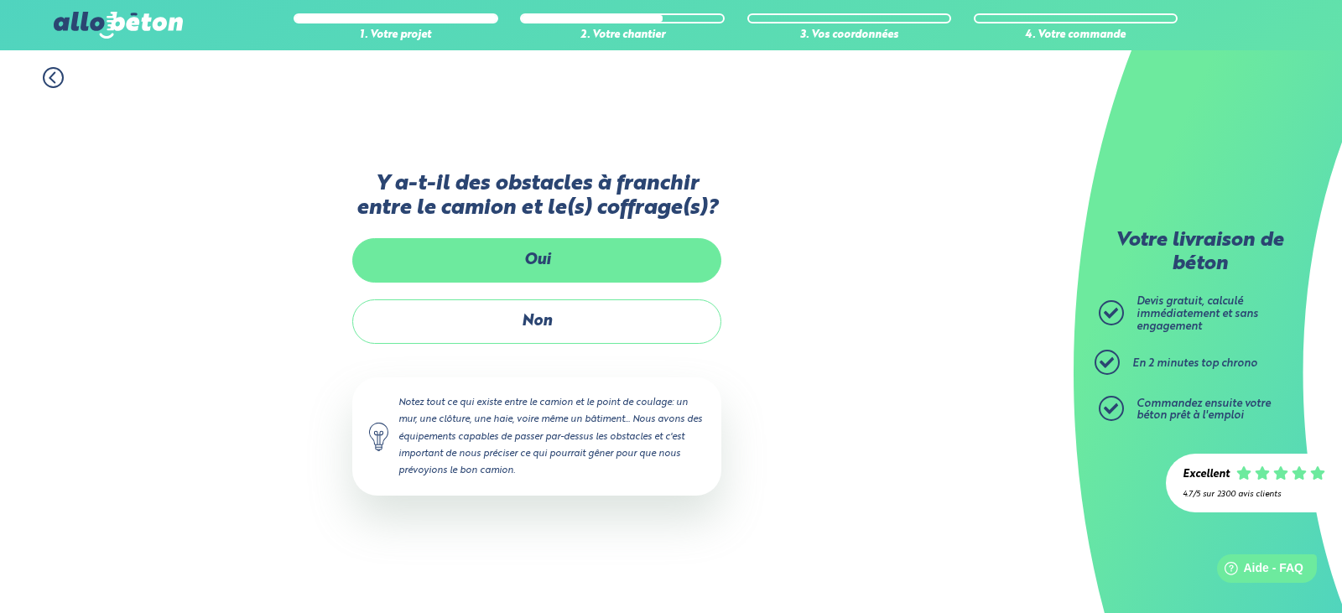
click at [506, 245] on label "Oui" at bounding box center [536, 260] width 369 height 44
click at [0, 0] on input "Oui" at bounding box center [0, 0] width 0 height 0
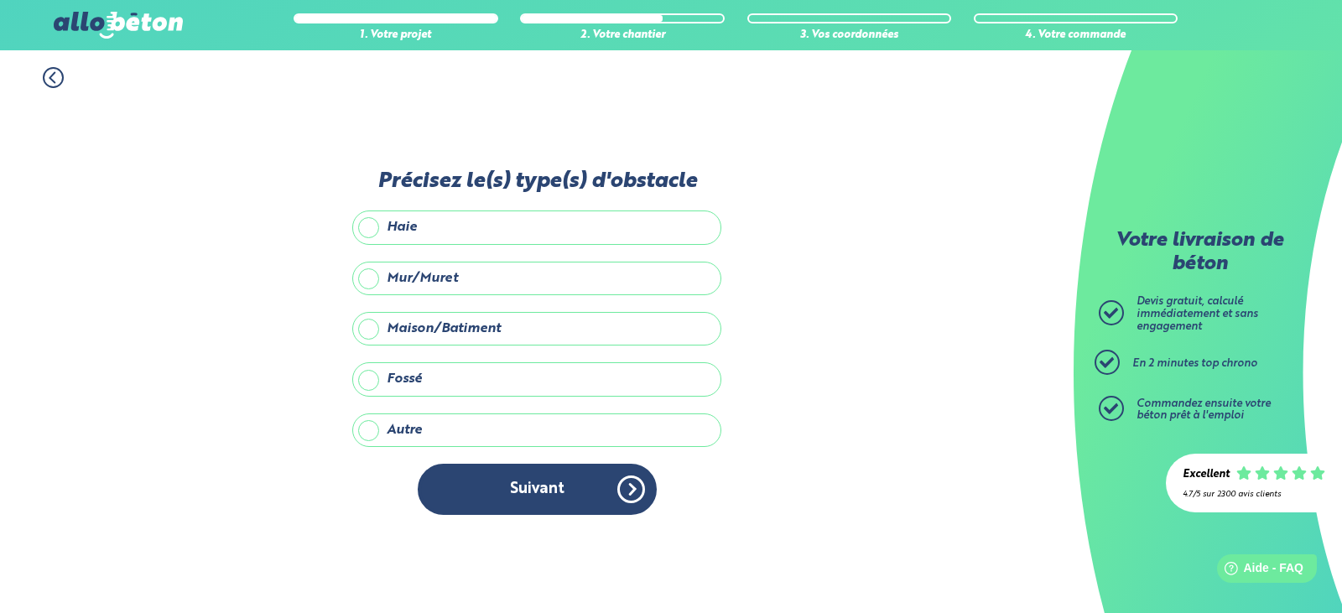
click at [442, 279] on label "Mur/Muret" at bounding box center [536, 279] width 369 height 34
click at [0, 0] on input "Mur/Muret" at bounding box center [0, 0] width 0 height 0
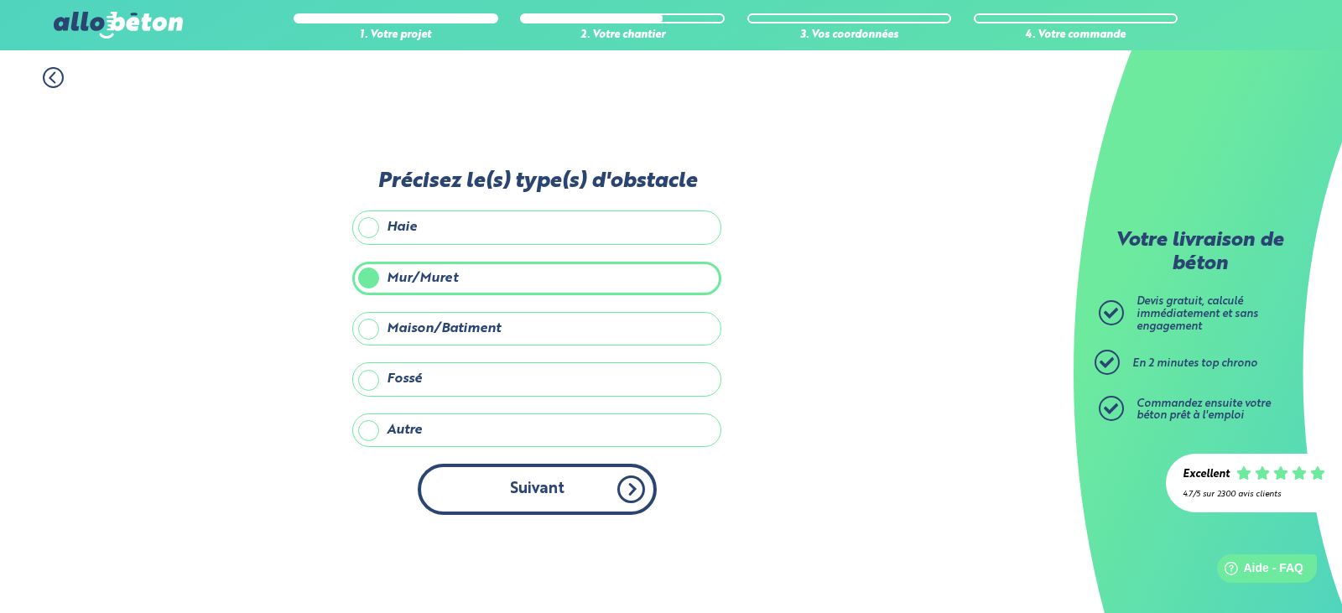
click at [522, 486] on button "Suivant" at bounding box center [537, 489] width 239 height 51
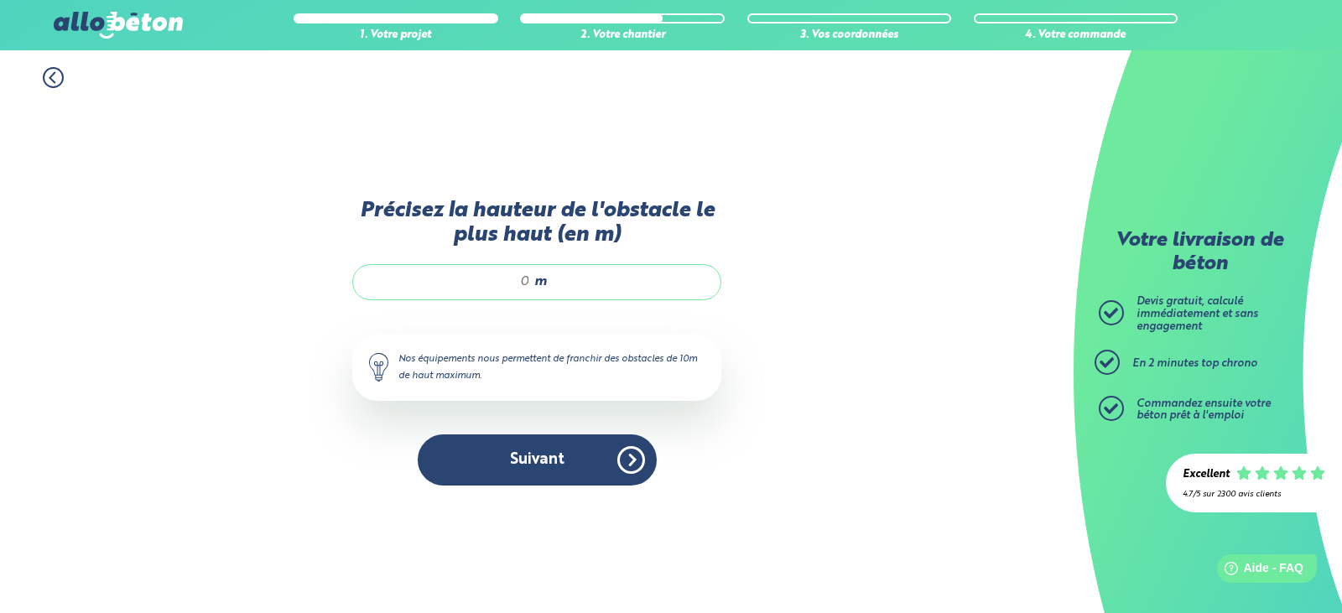
drag, startPoint x: 515, startPoint y: 292, endPoint x: 533, endPoint y: 286, distance: 19.4
click at [533, 286] on div "m" at bounding box center [536, 281] width 369 height 35
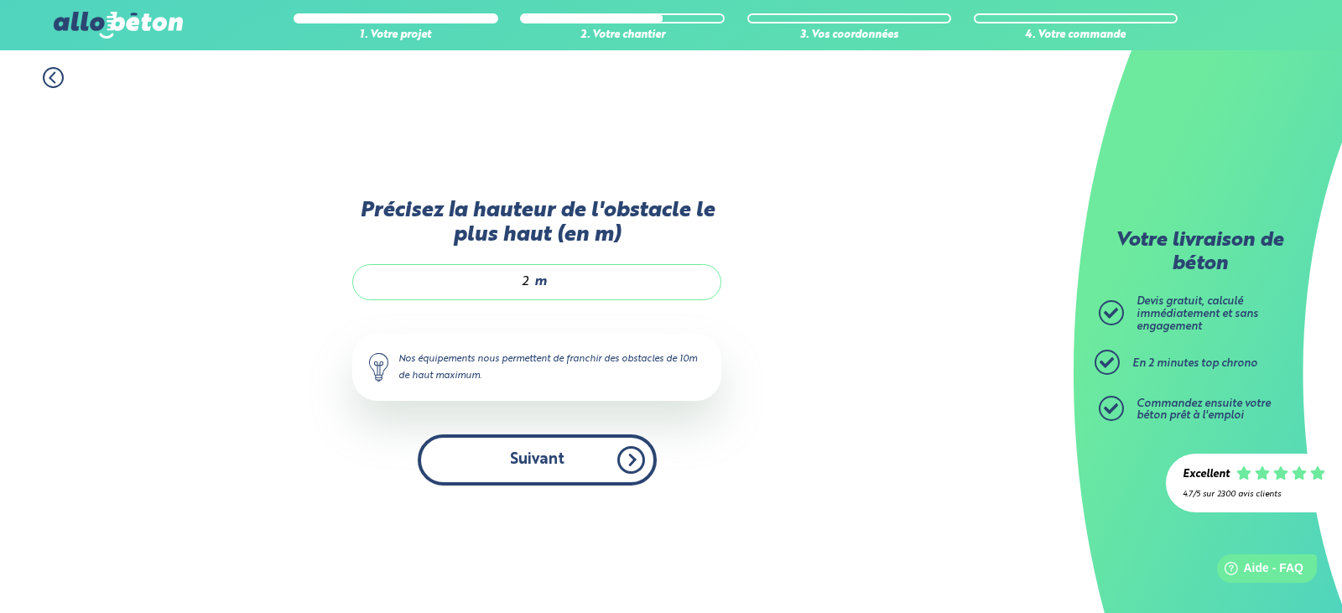
type input "2"
click at [552, 453] on button "Suivant" at bounding box center [537, 459] width 239 height 51
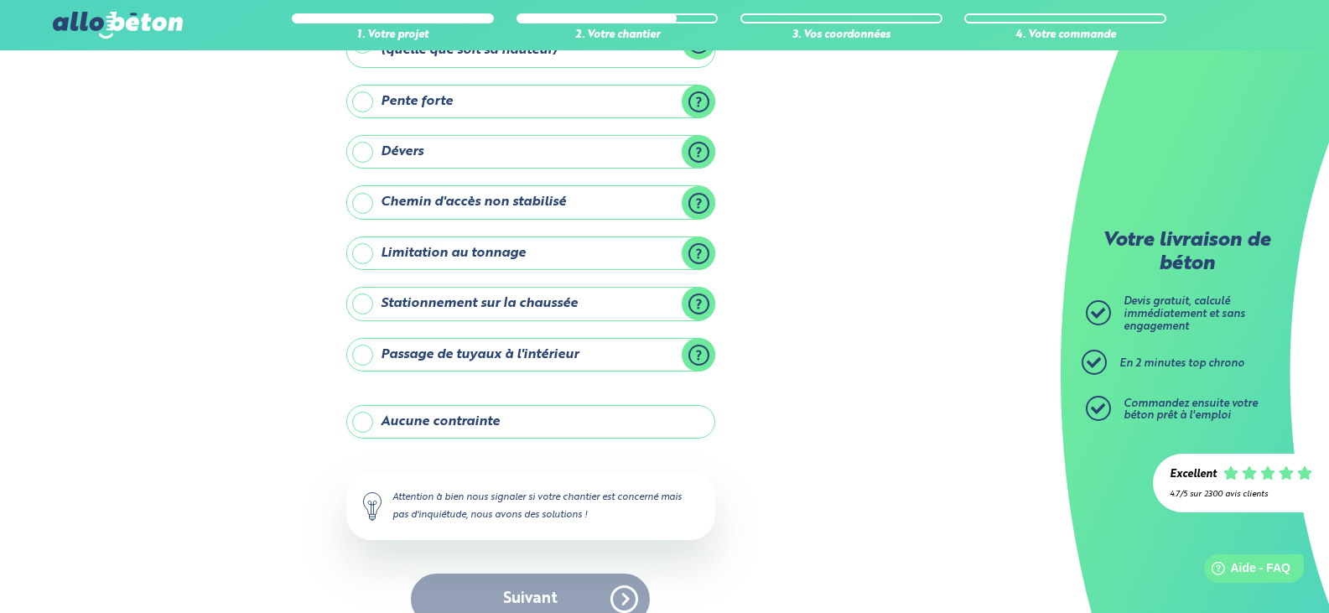
scroll to position [164, 0]
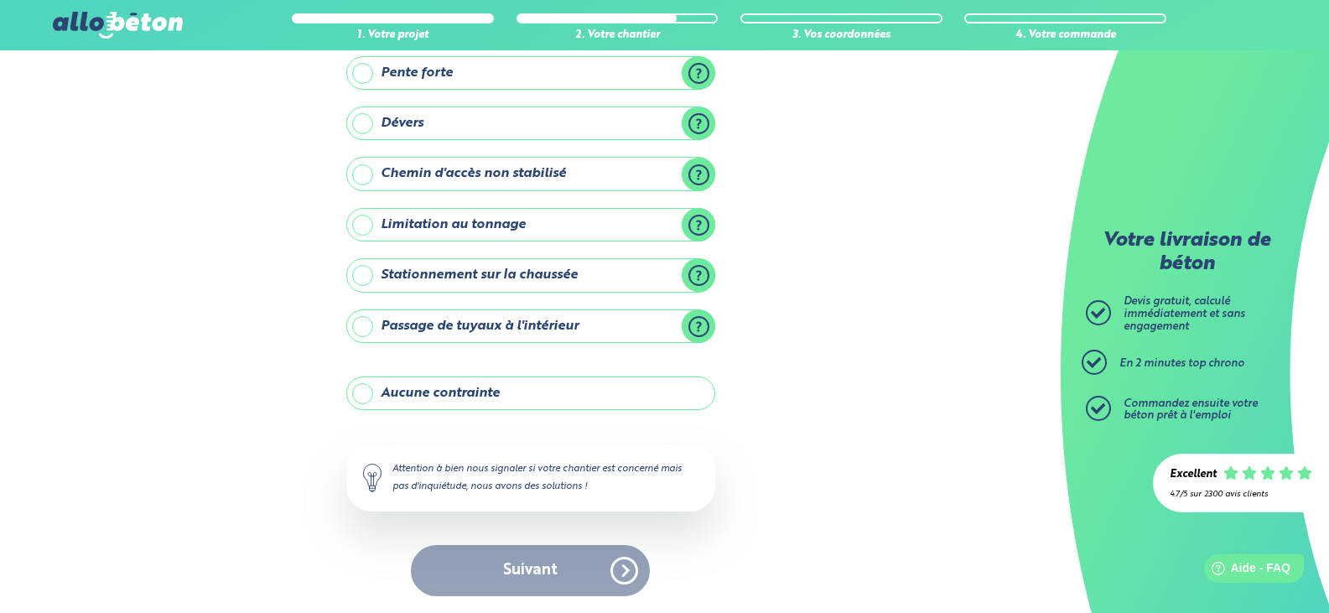
click at [505, 395] on label "Aucune contrainte" at bounding box center [530, 393] width 369 height 34
click at [0, 0] on input "Aucune contrainte" at bounding box center [0, 0] width 0 height 0
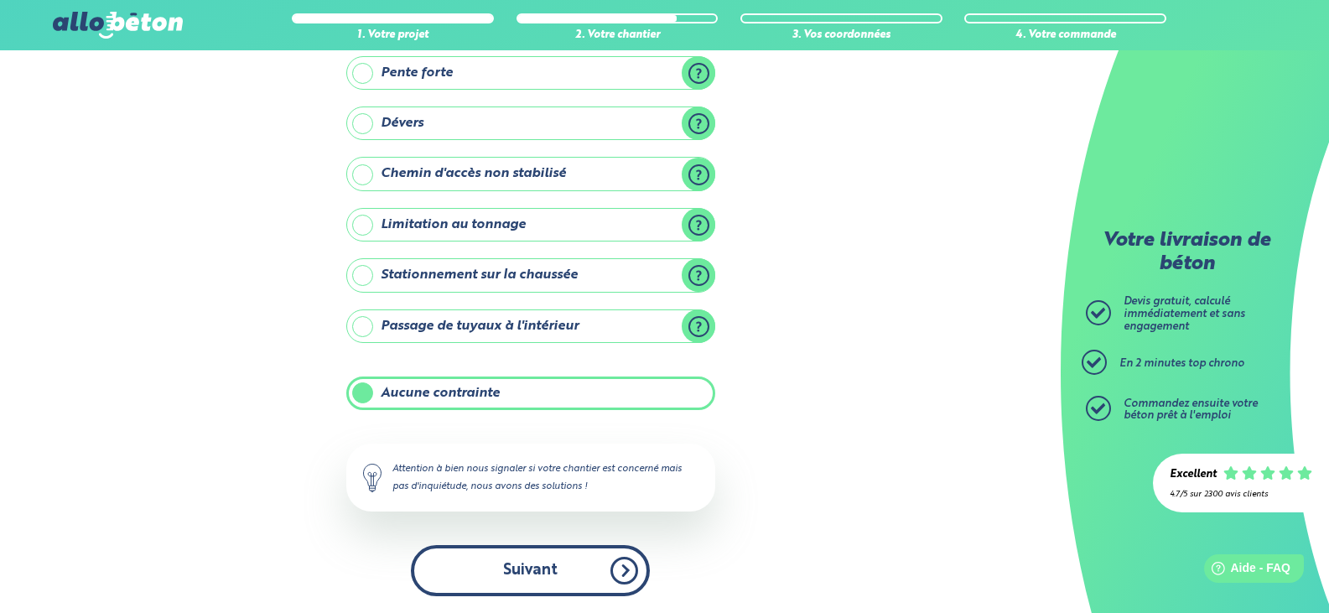
click at [546, 555] on button "Suivant" at bounding box center [530, 570] width 239 height 51
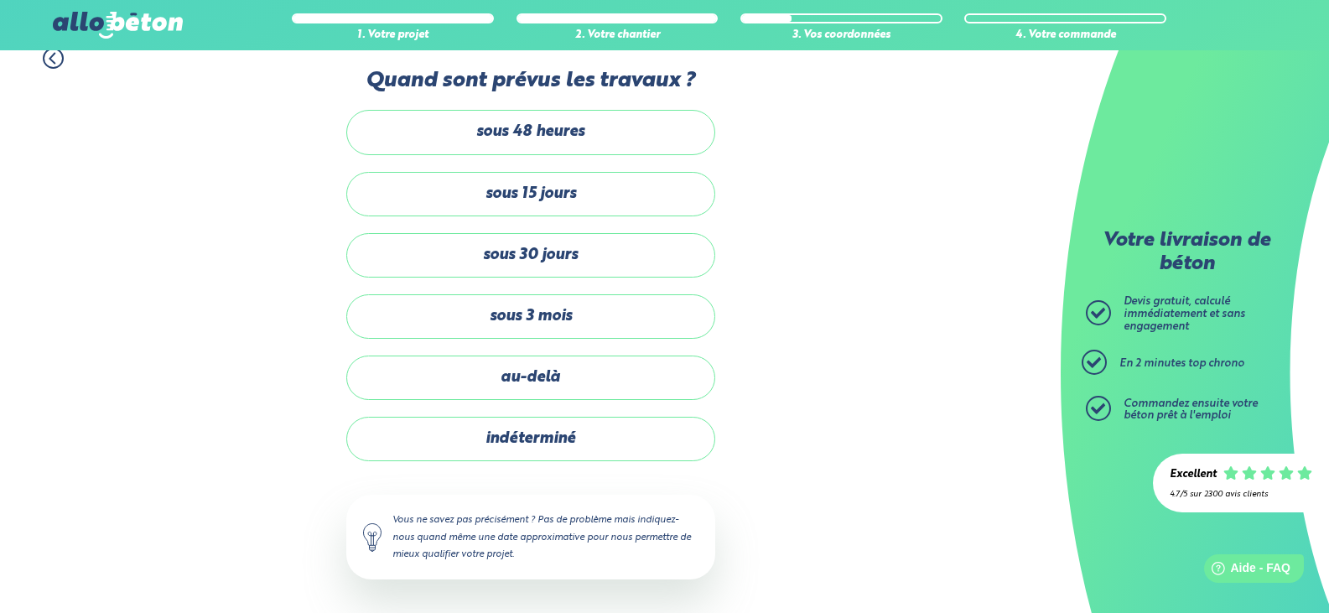
scroll to position [19, 0]
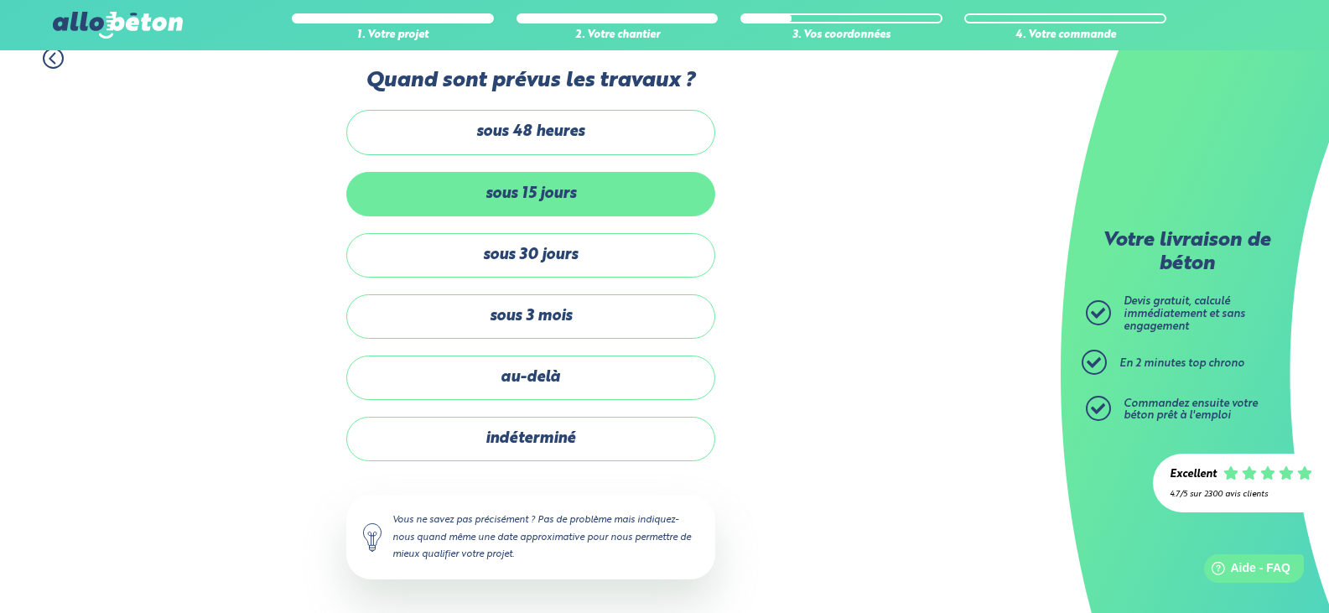
click at [608, 184] on label "sous 15 jours" at bounding box center [530, 194] width 369 height 44
click at [0, 0] on input "sous 15 jours" at bounding box center [0, 0] width 0 height 0
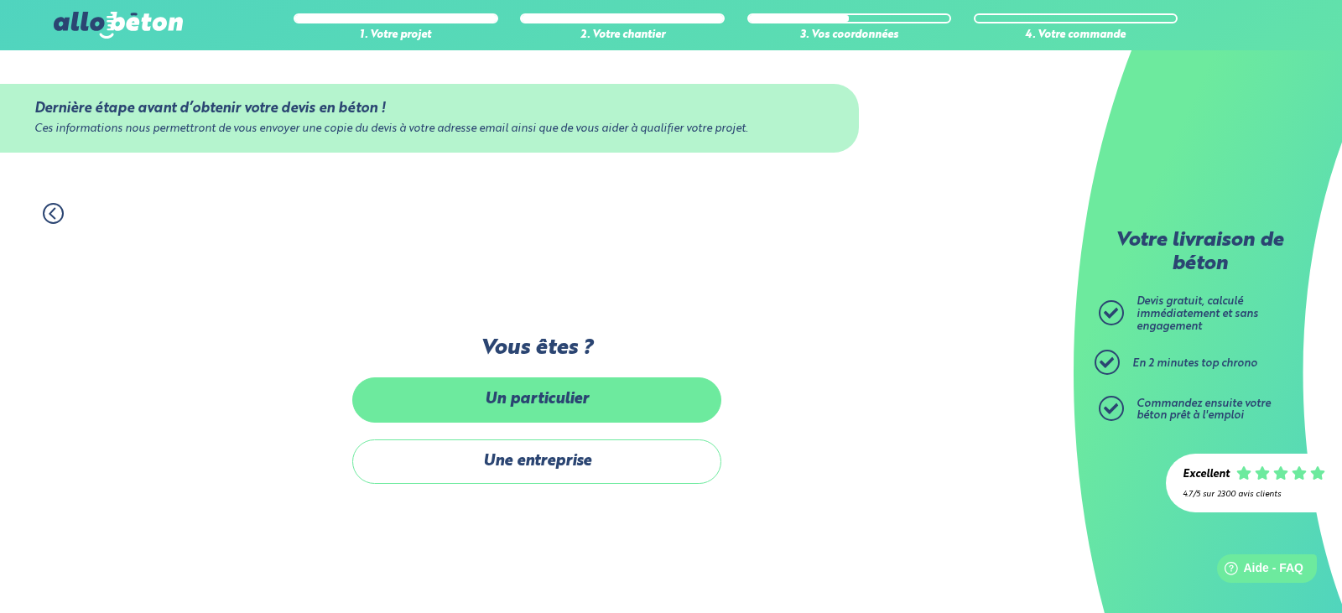
click at [606, 403] on label "Un particulier" at bounding box center [536, 399] width 369 height 44
click at [0, 0] on input "Un particulier" at bounding box center [0, 0] width 0 height 0
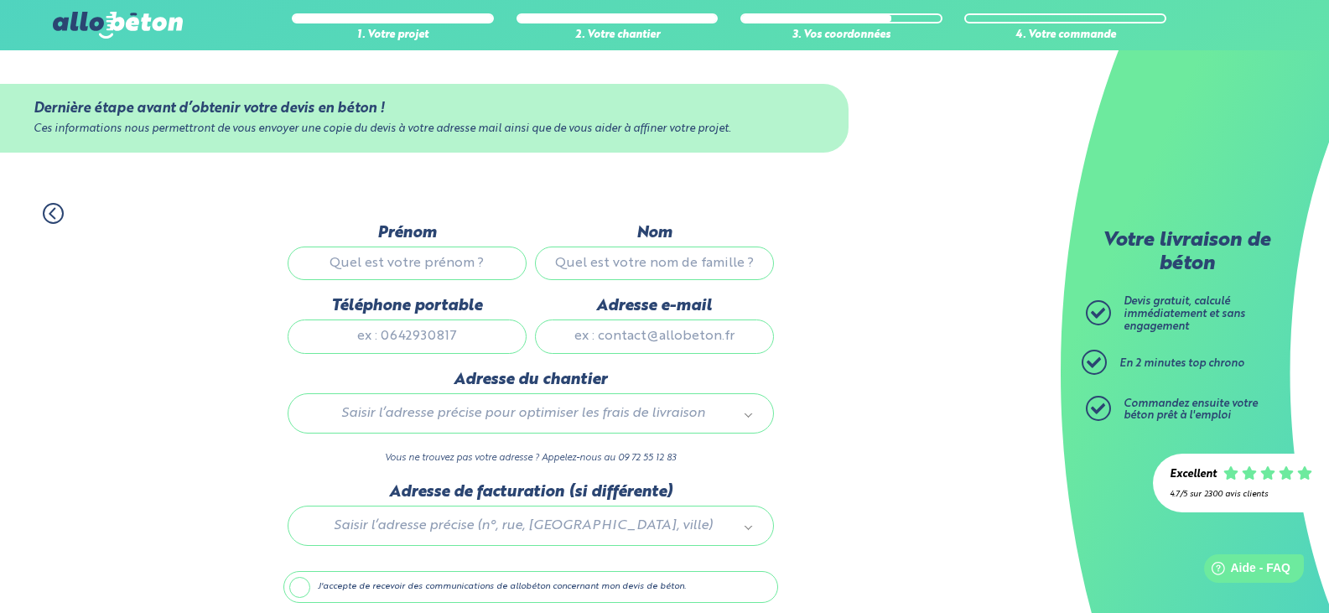
click at [437, 264] on input "Prénom" at bounding box center [407, 264] width 239 height 34
type input "[PERSON_NAME]"
type input "dejean"
type input "0606060606"
type input "[EMAIL_ADDRESS][DOMAIN_NAME]"
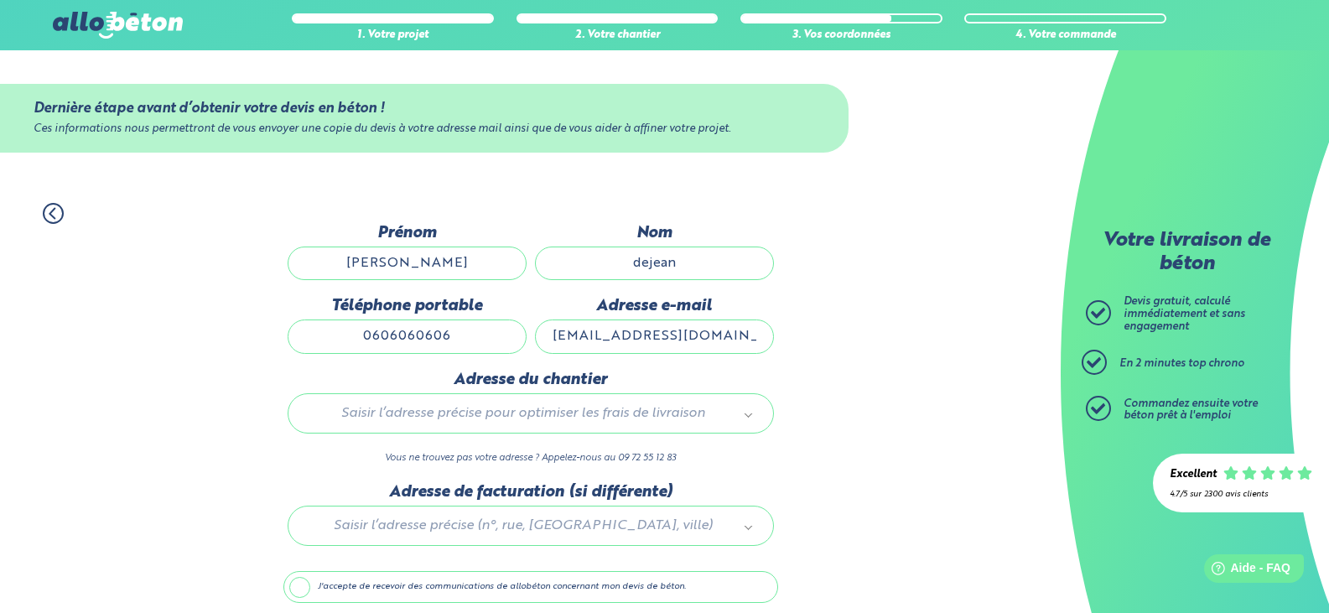
type input "[STREET_ADDRESS]"
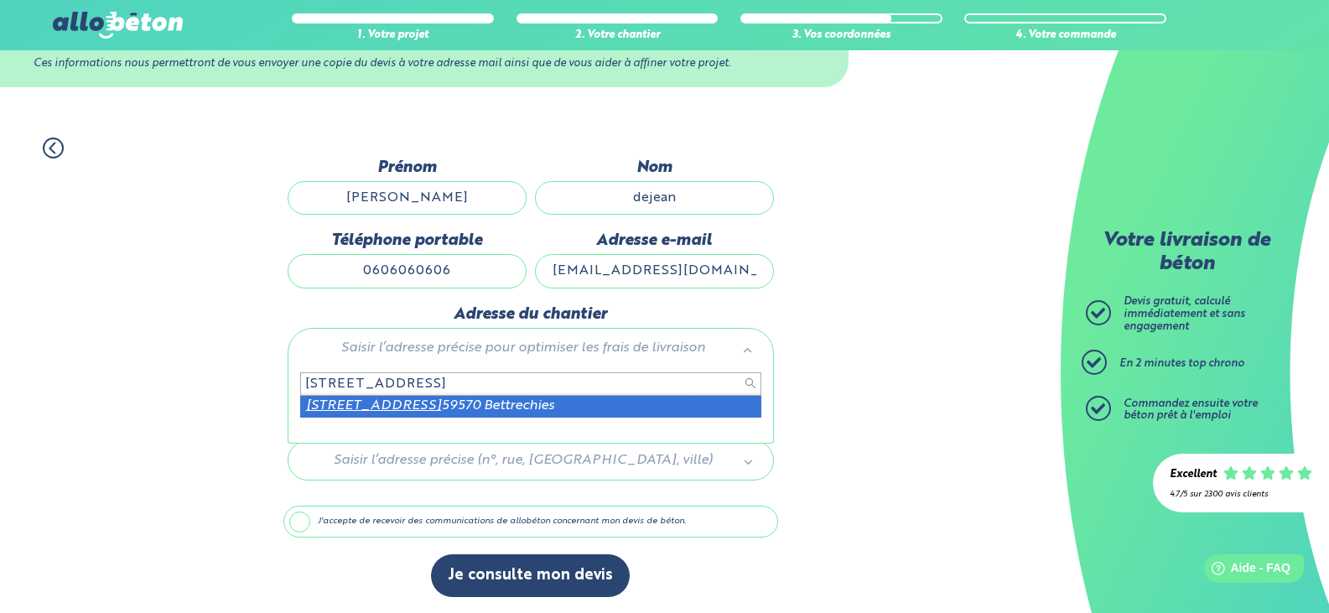
scroll to position [66, 0]
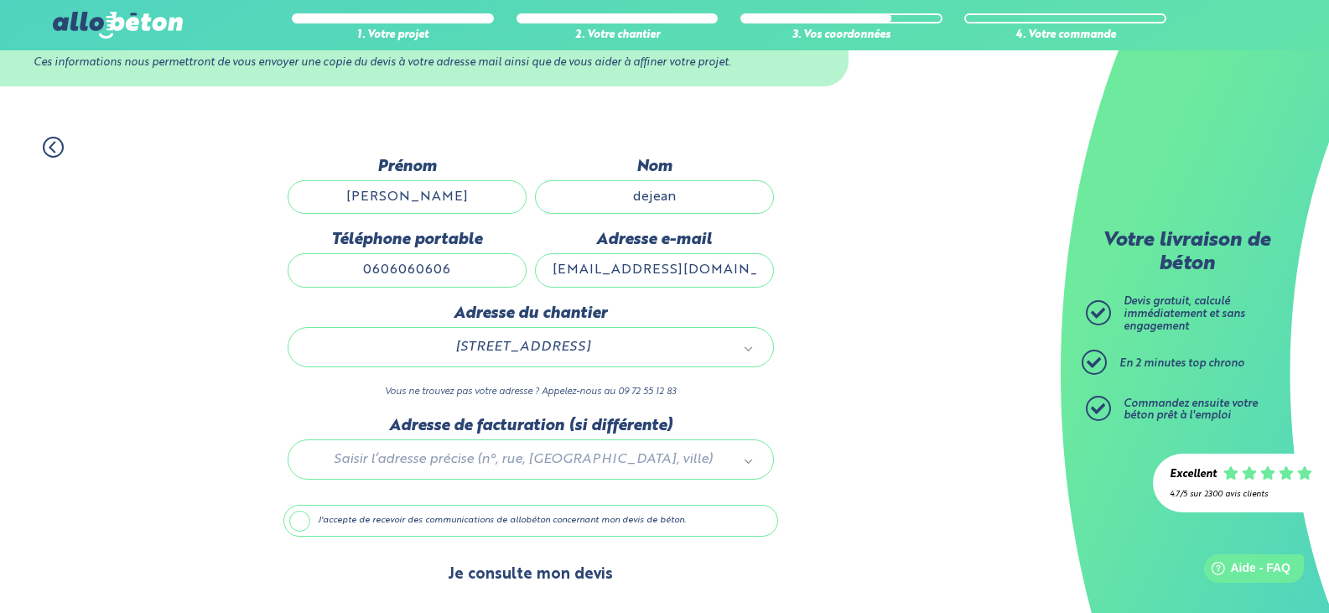
click at [512, 574] on button "Je consulte mon devis" at bounding box center [530, 574] width 199 height 43
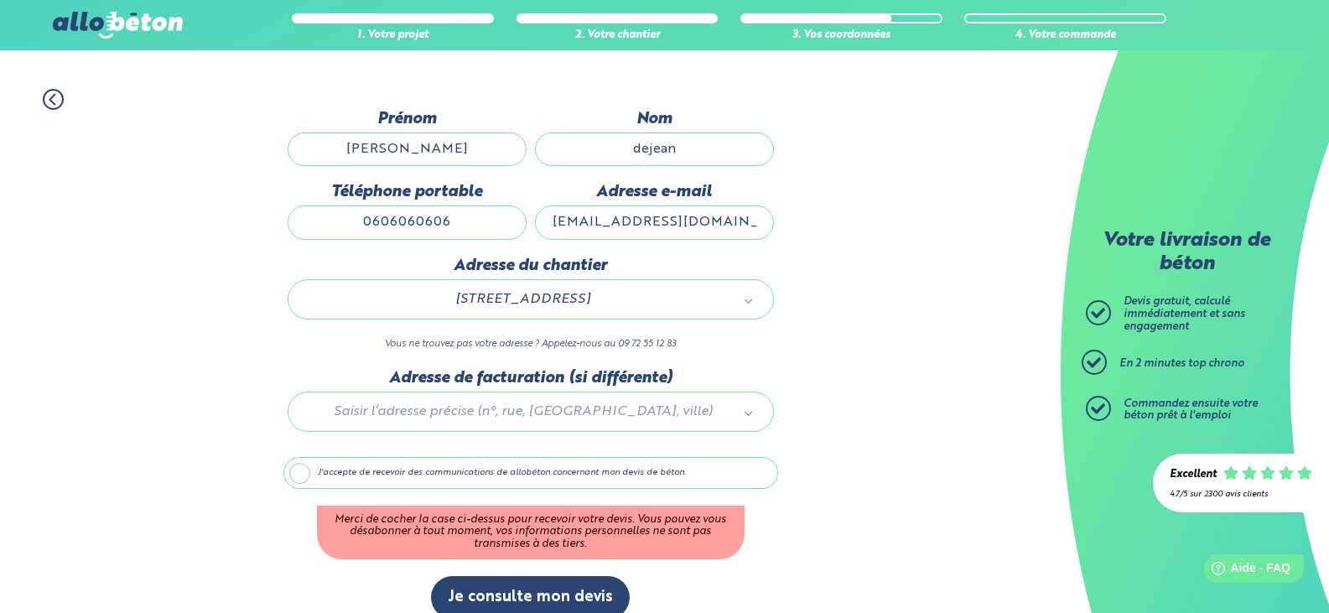
scroll to position [137, 0]
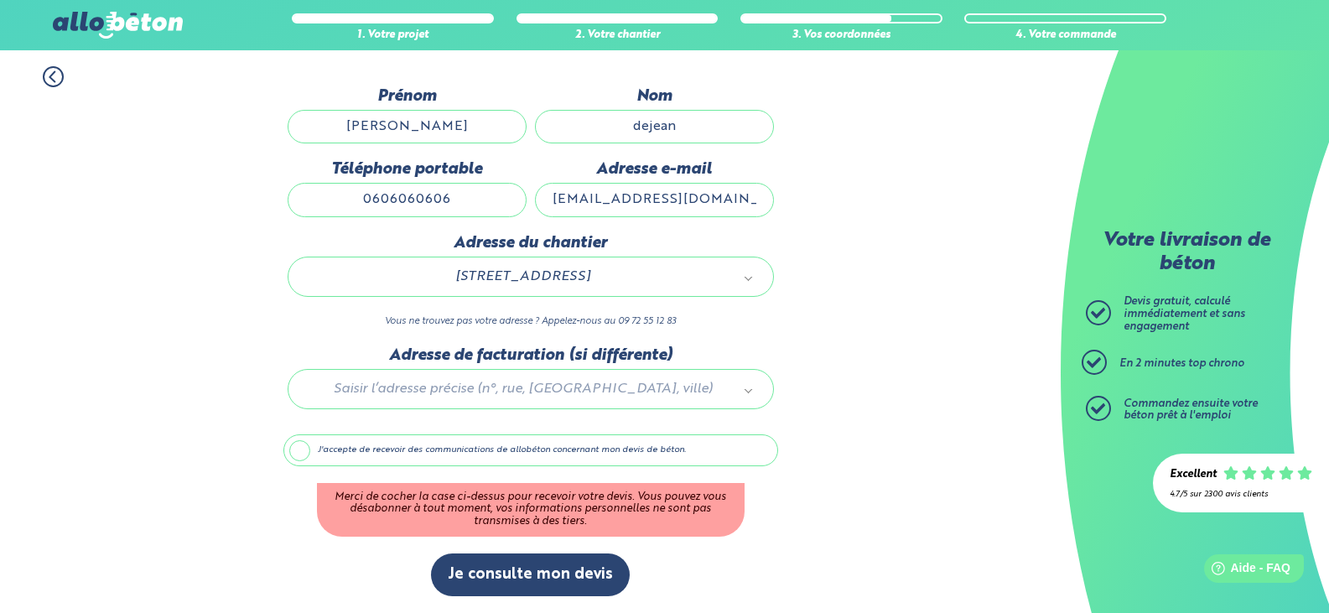
click at [304, 449] on label "J'accepte de recevoir des communications de allobéton concernant mon devis de b…" at bounding box center [530, 450] width 495 height 32
click at [0, 0] on input "J'accepte de recevoir des communications de allobéton concernant mon devis de b…" at bounding box center [0, 0] width 0 height 0
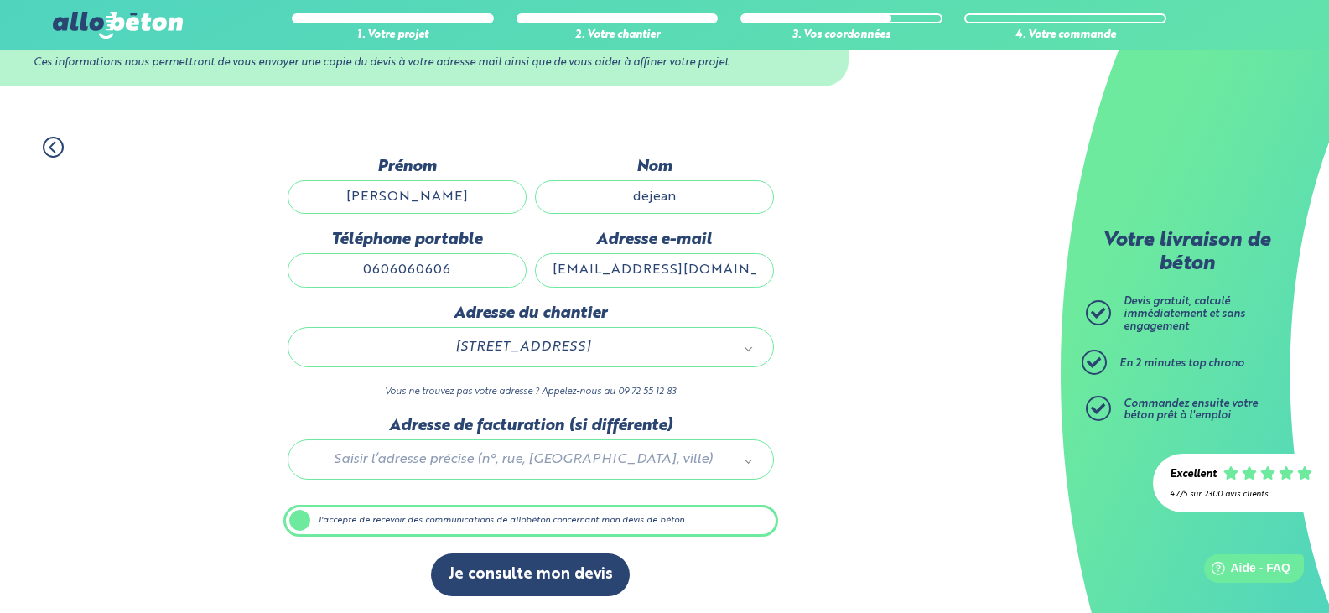
scroll to position [66, 0]
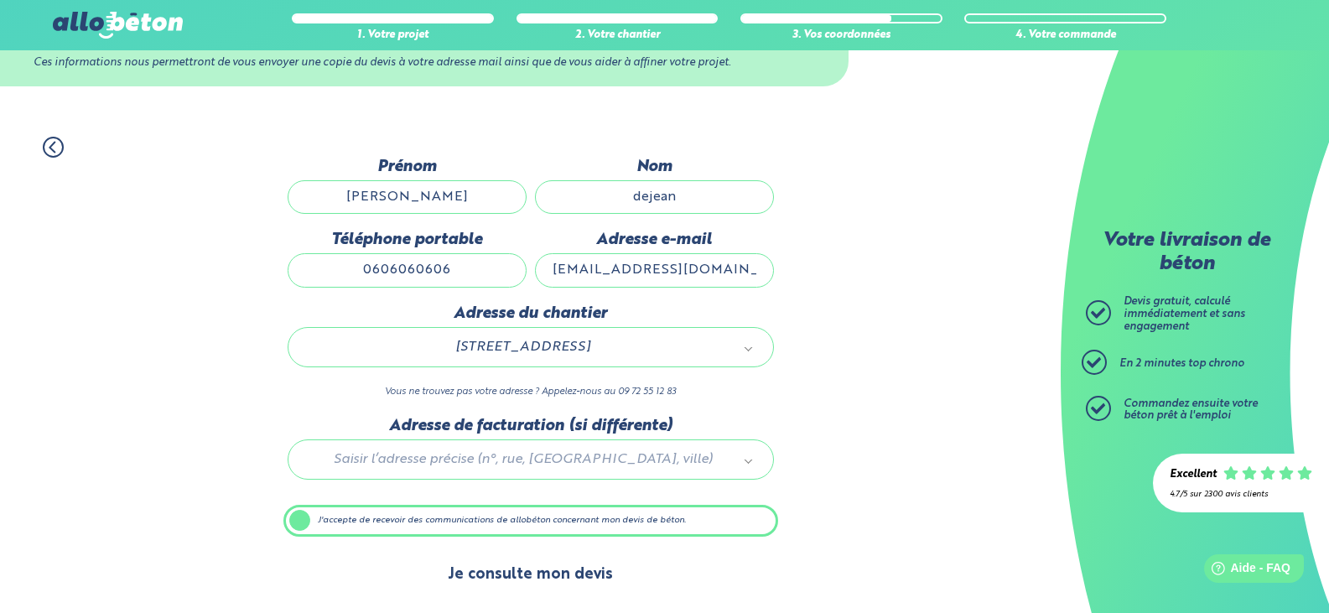
click at [534, 563] on button "Je consulte mon devis" at bounding box center [530, 574] width 199 height 43
